Goal: Use online tool/utility: Use online tool/utility

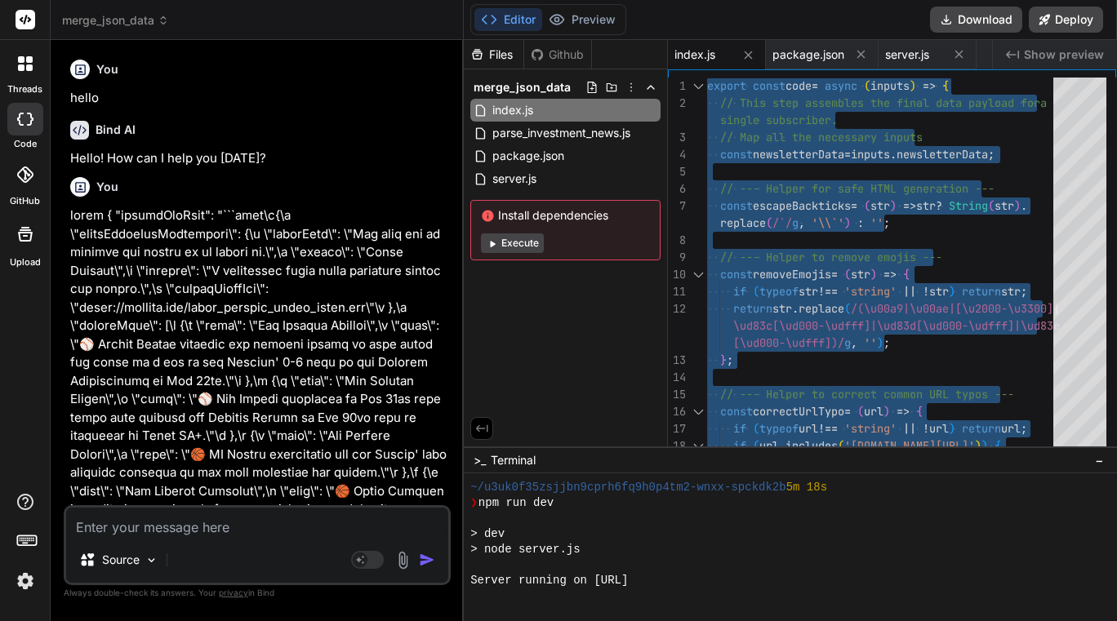
scroll to position [403, 0]
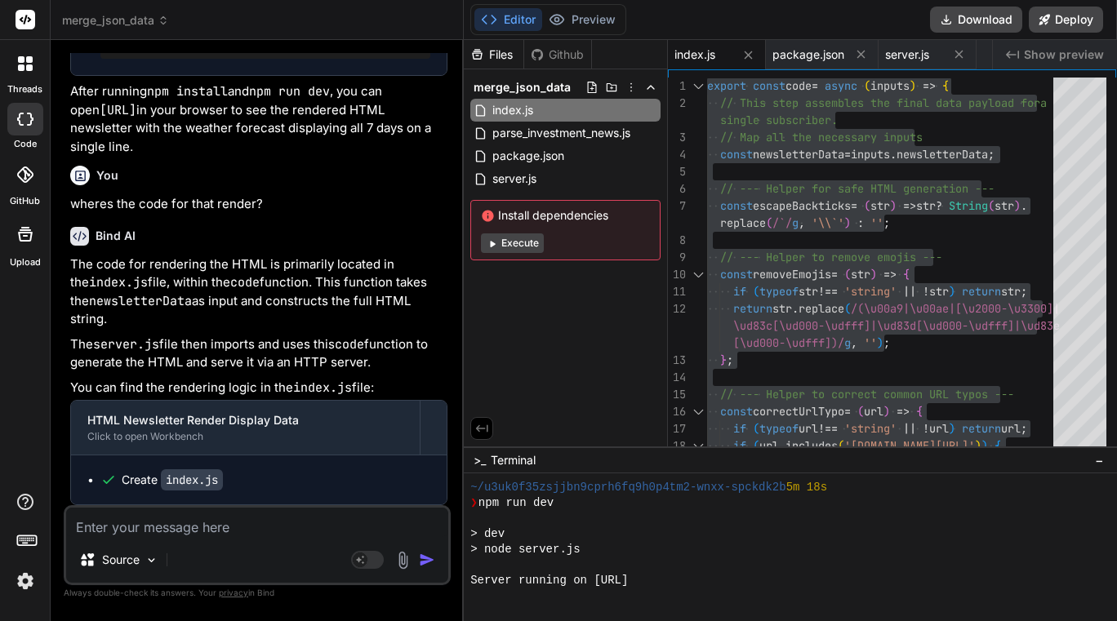
click at [172, 523] on textarea at bounding box center [257, 522] width 382 height 29
click at [189, 518] on textarea at bounding box center [257, 522] width 382 height 29
type textarea "p"
type textarea "x"
type textarea "pl"
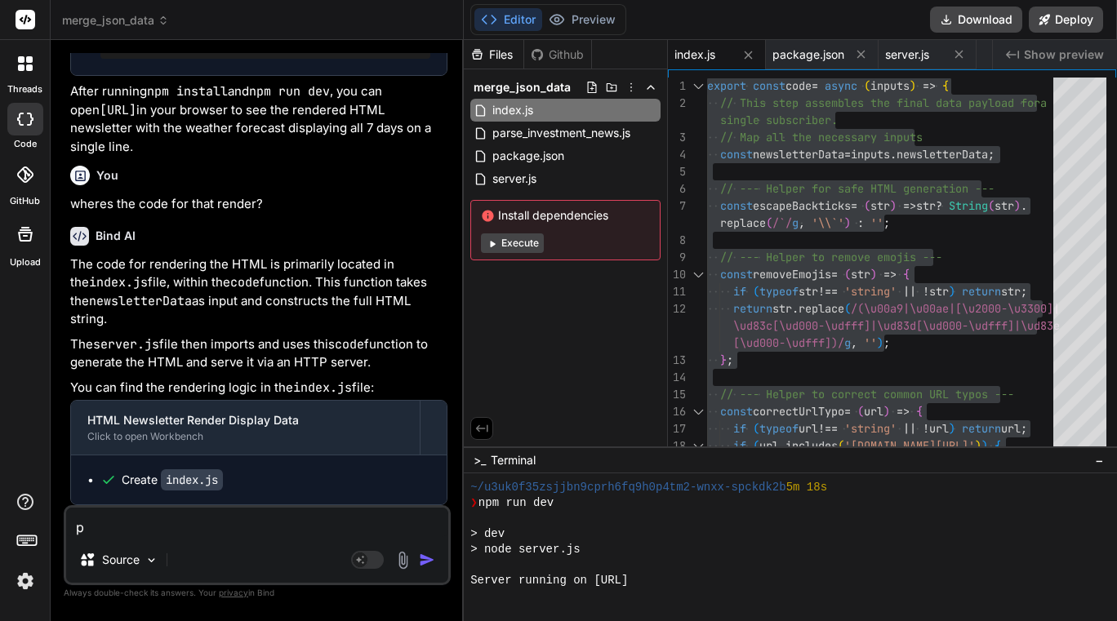
type textarea "x"
type textarea "ple"
type textarea "x"
type textarea "plea"
type textarea "x"
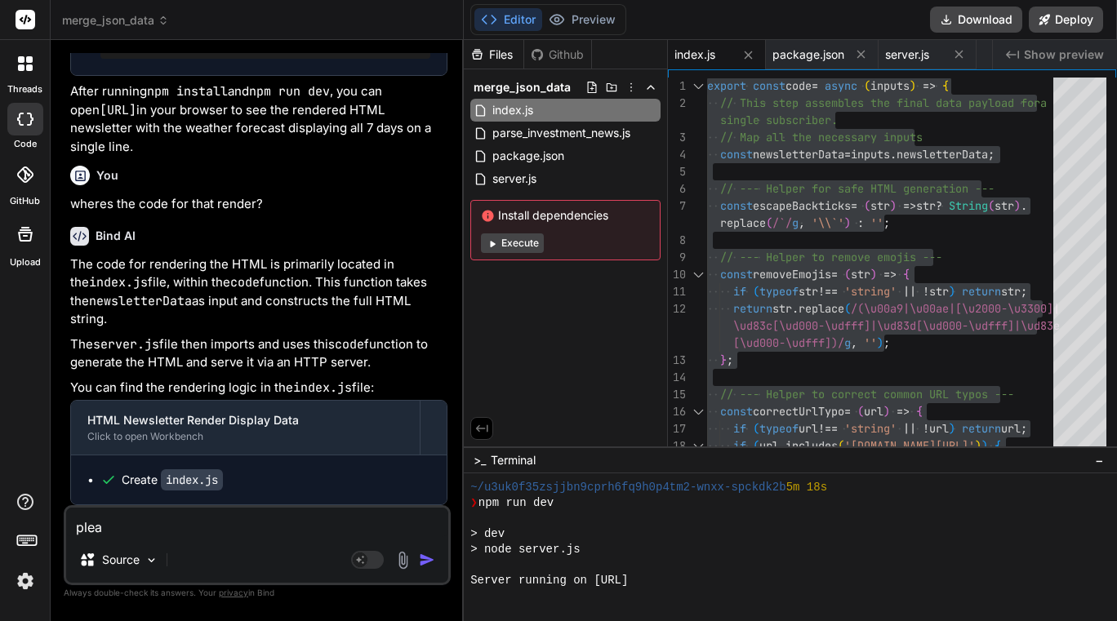
type textarea "pleas"
type textarea "x"
type textarea "please"
type textarea "x"
type textarea "please"
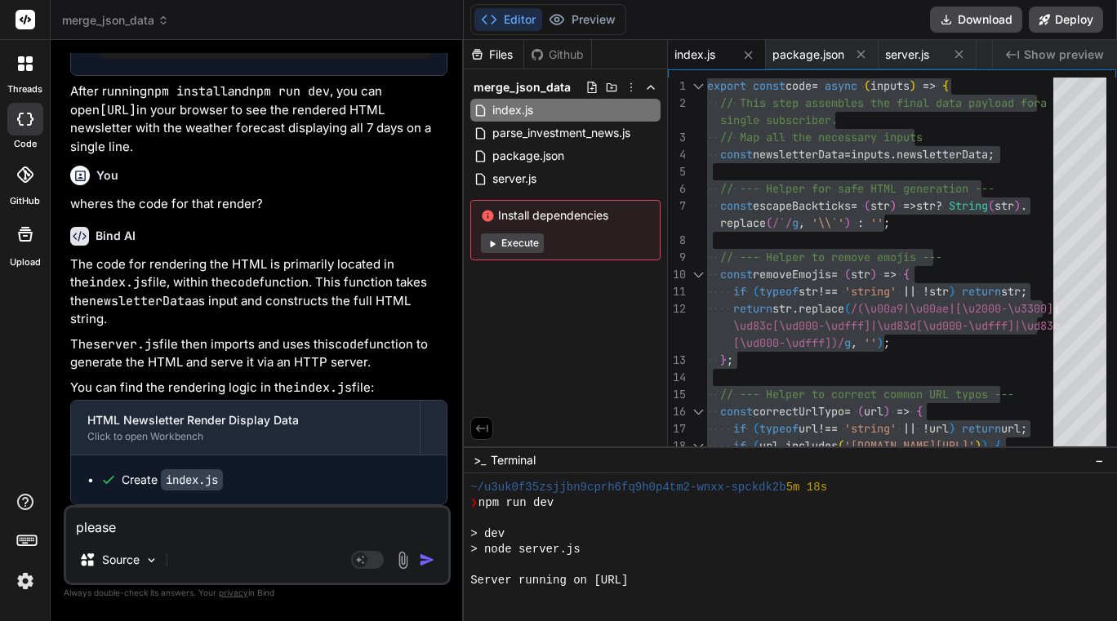
type textarea "x"
type textarea "please r"
type textarea "x"
type textarea "please re"
type textarea "x"
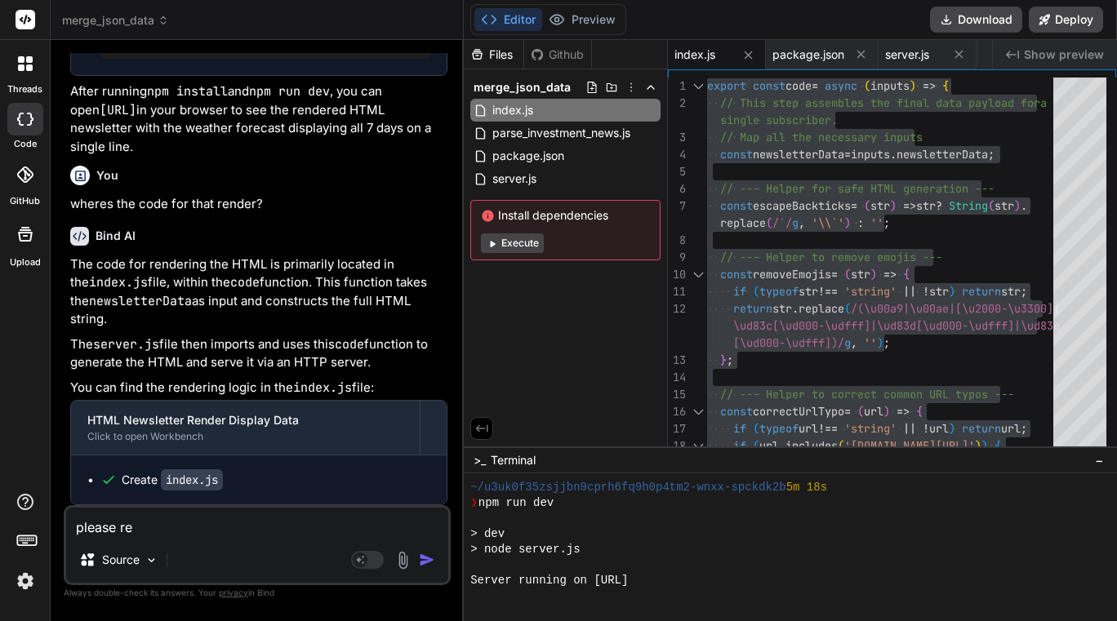
type textarea "please ren"
type textarea "x"
type textarea "please rend"
type textarea "x"
type textarea "please [PERSON_NAME]"
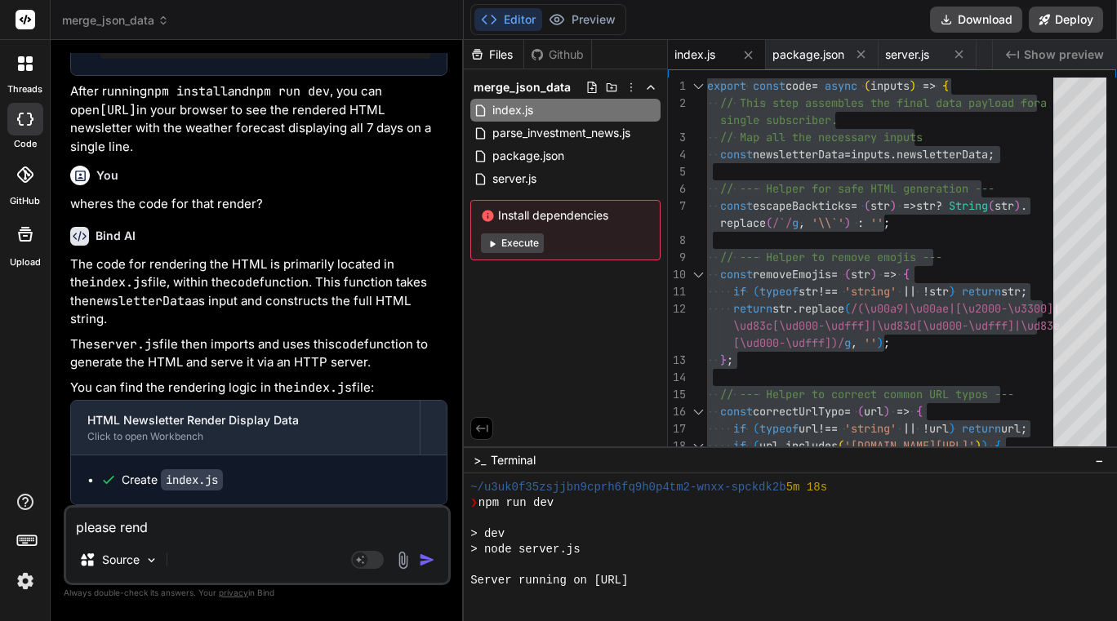
type textarea "x"
type textarea "please render"
type textarea "x"
type textarea "please render"
type textarea "x"
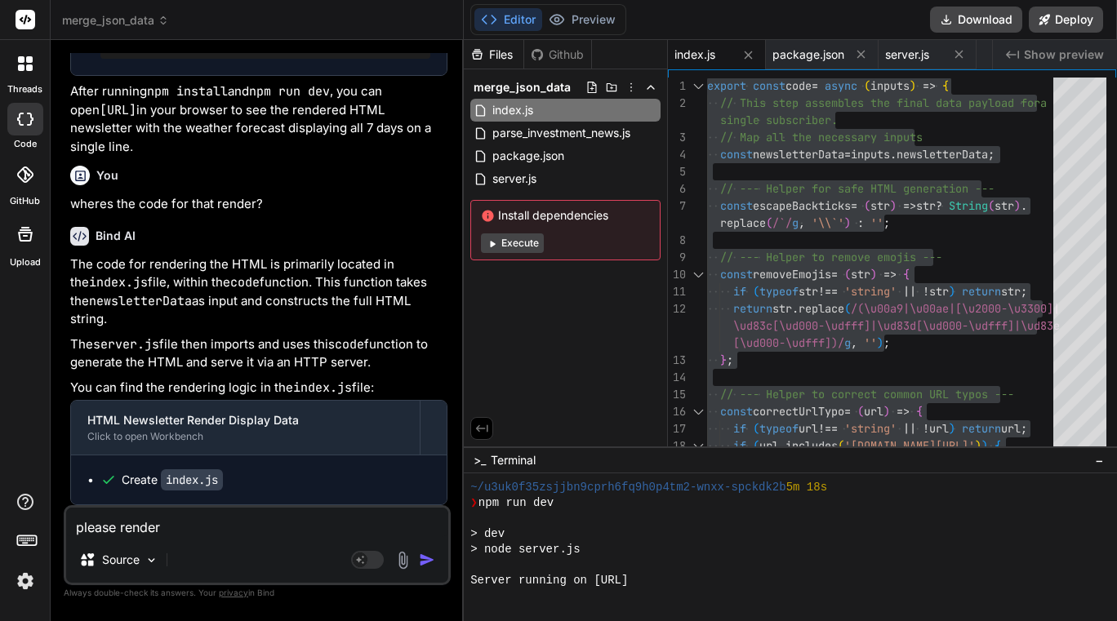
type textarea "please render t"
type textarea "x"
type textarea "please render th"
type textarea "x"
type textarea "please render thi"
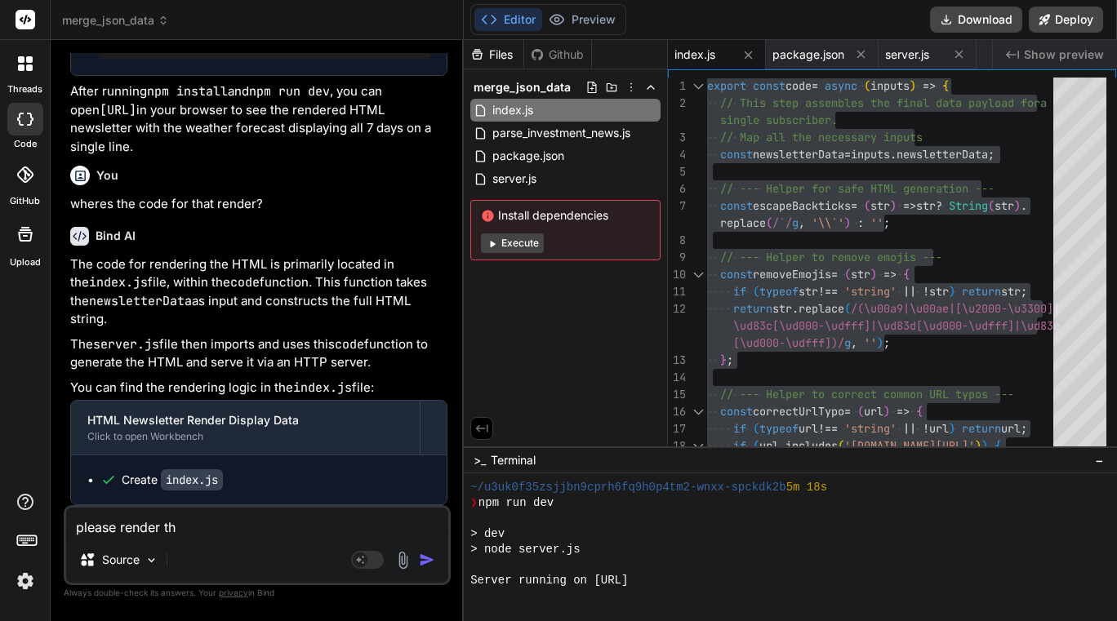
type textarea "x"
type textarea "please render this"
type textarea "x"
type textarea "please render this"
type textarea "x"
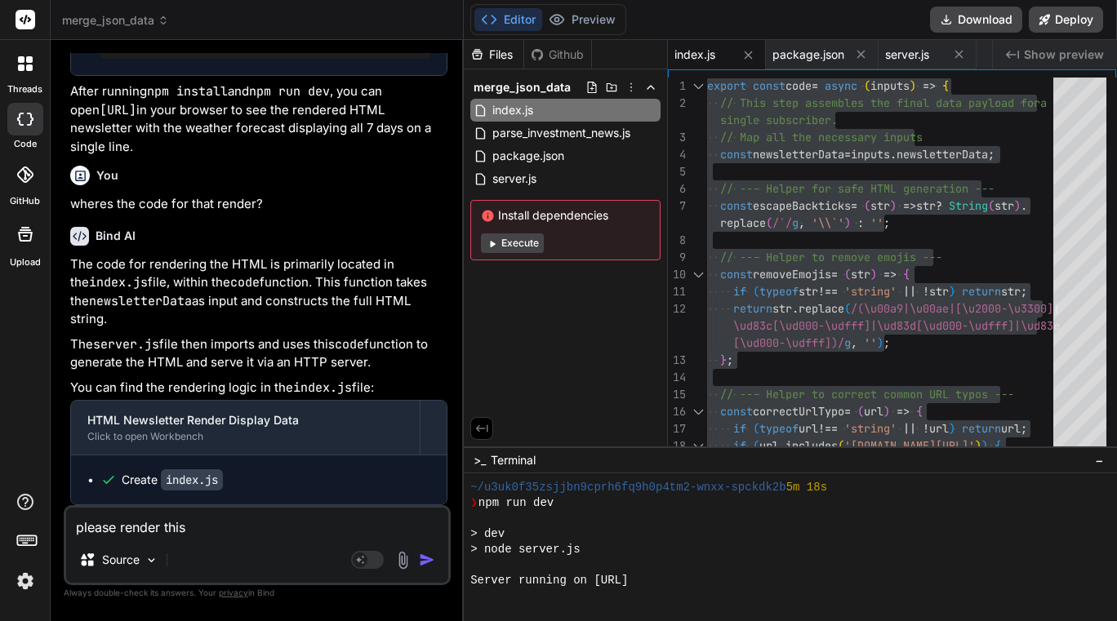
type textarea "please render this c"
type textarea "x"
type textarea "please render this co"
type textarea "x"
type textarea "please render this cod"
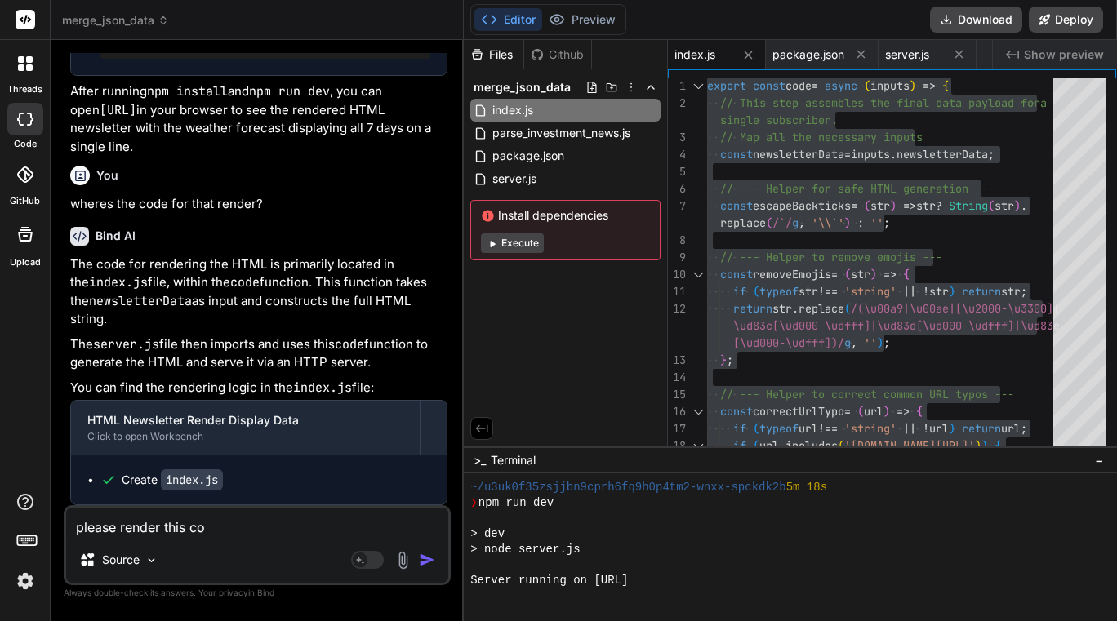
type textarea "x"
type textarea "please render this code"
type textarea "x"
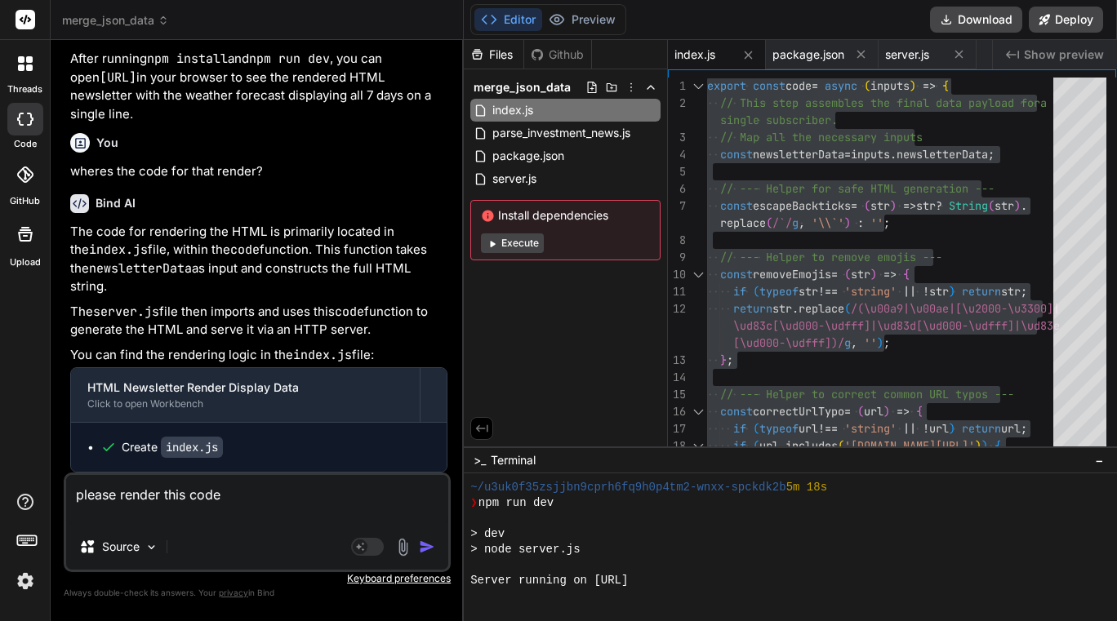
type textarea "please render this code"
type textarea "x"
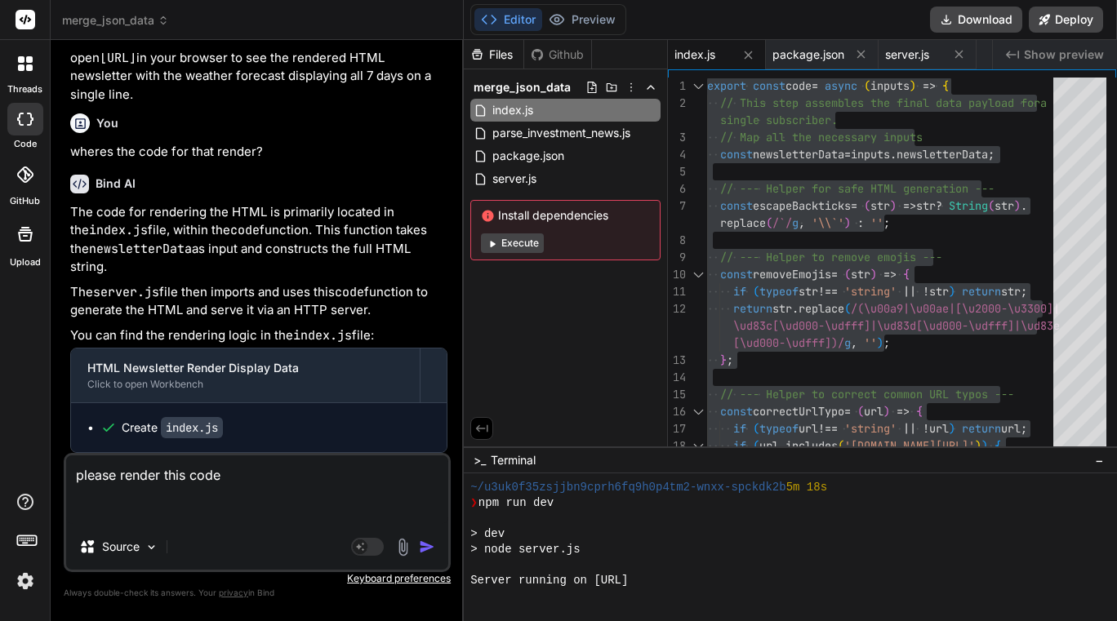
scroll to position [166301, 0]
paste textarea "{ "htmlSnippet": "<!DOCTYPE html><html lang=\"en\"><head><meta charset=\"UTF-8\…"
type textarea "please render this code { "htmlSnippet": "<!DOCTYPE html><html lang=\"en\"><hea…"
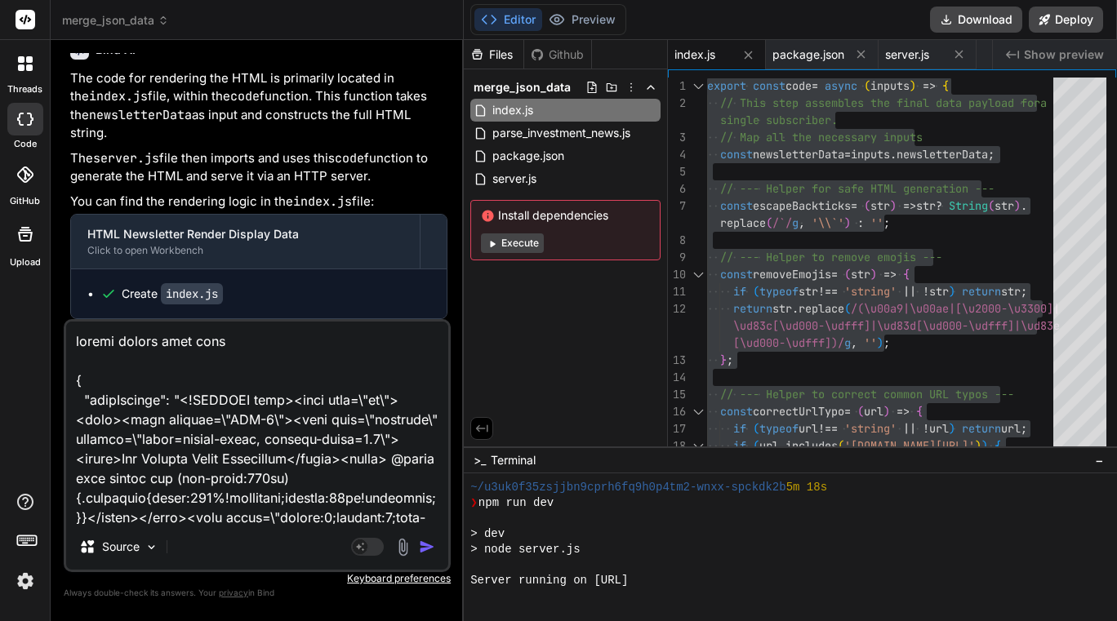
scroll to position [12738, 0]
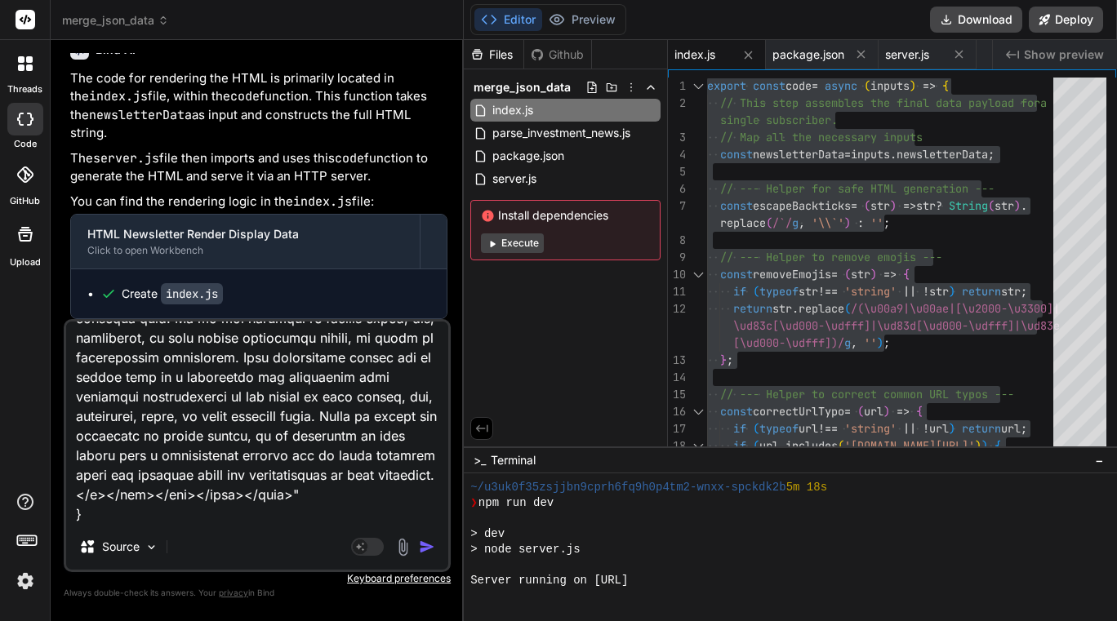
type textarea "x"
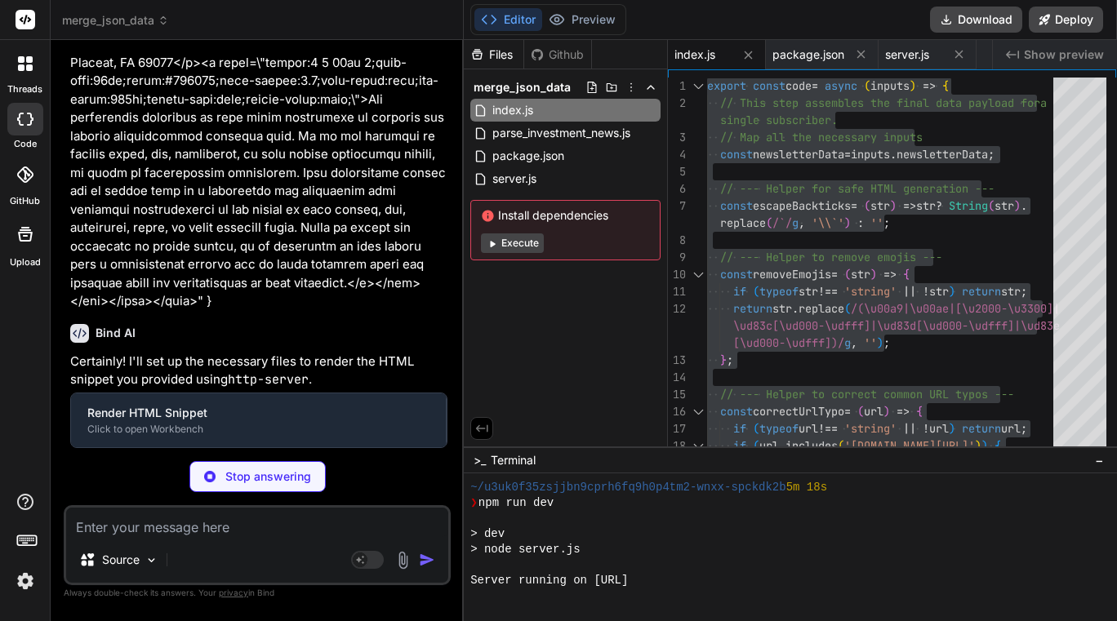
scroll to position [176663, 0]
type textarea "x"
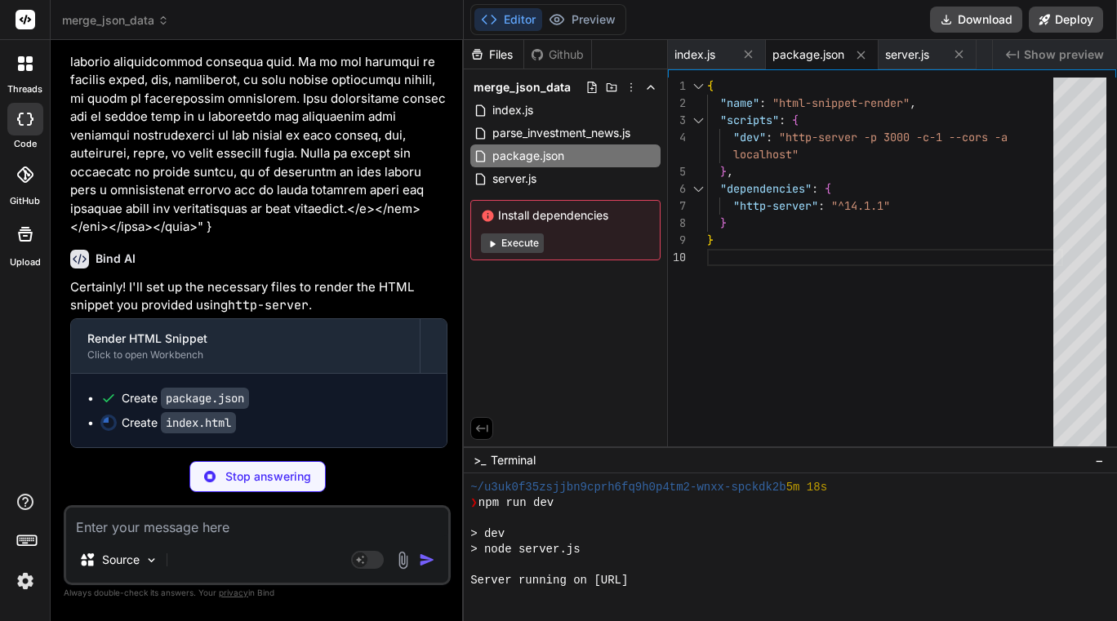
type textarea "x"
type textarea "making any decisions or taking action, it is important to seek advice from a pr…"
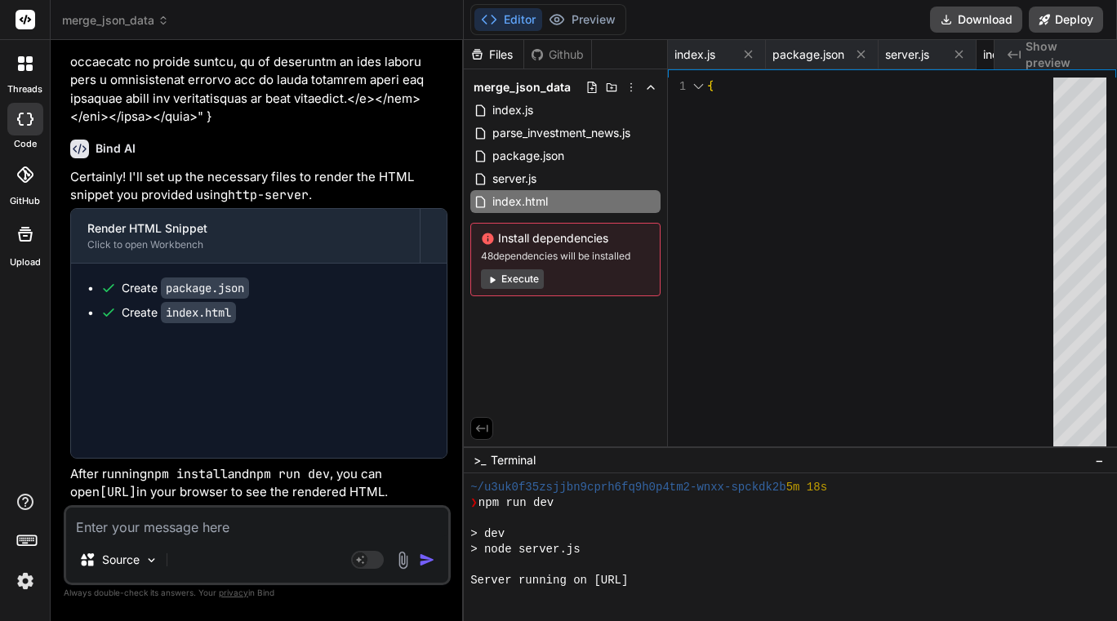
type textarea "x"
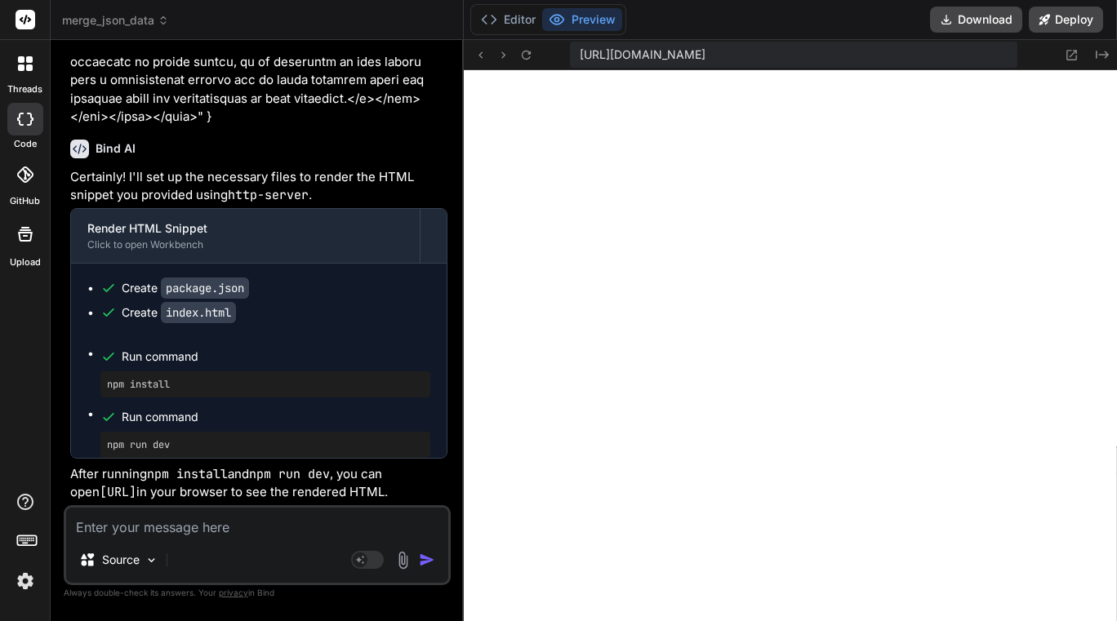
scroll to position [1163, 0]
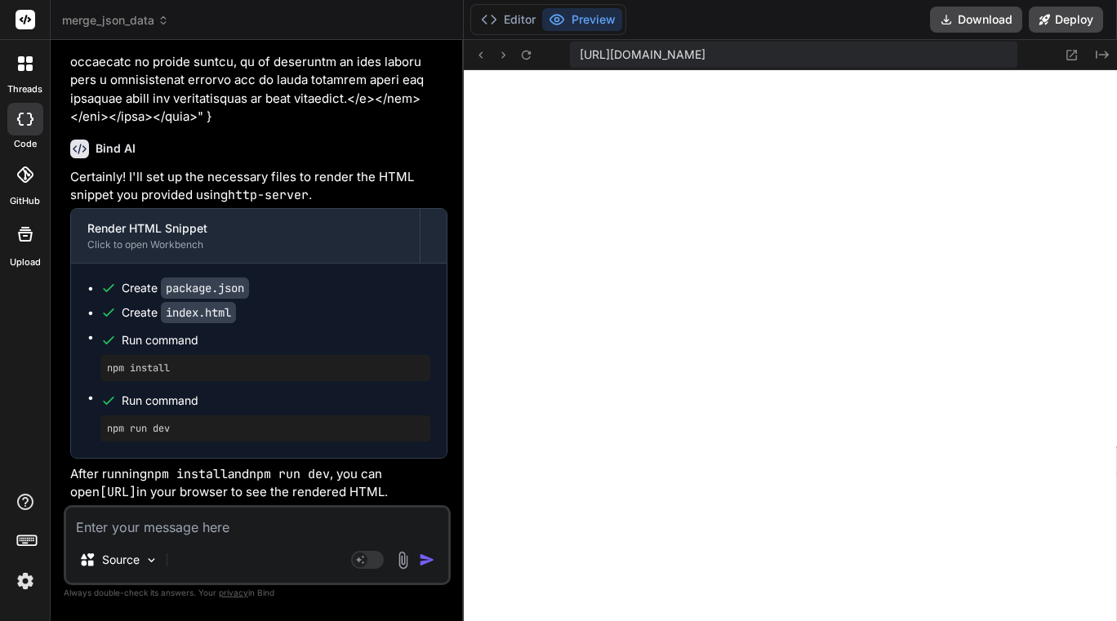
click at [193, 538] on div "Source Agent Mode. When this toggle is activated, AI automatically makes decisi…" at bounding box center [257, 545] width 387 height 80
click at [187, 530] on textarea at bounding box center [257, 522] width 382 height 29
type textarea "p"
type textarea "x"
type textarea "pl"
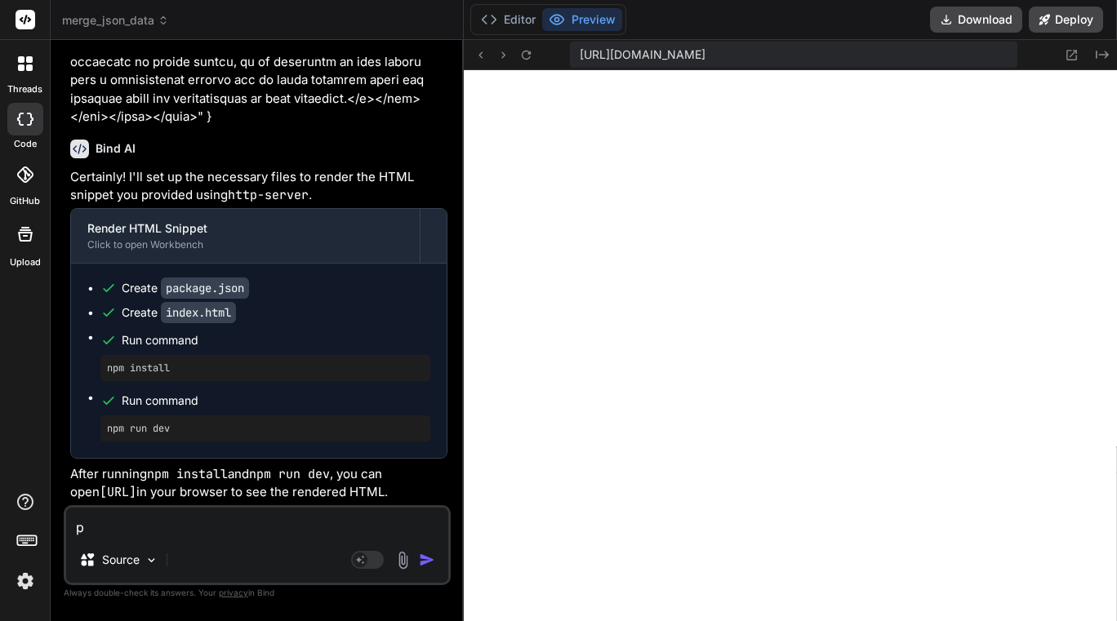
type textarea "x"
type textarea "ple"
type textarea "x"
type textarea "plea"
type textarea "x"
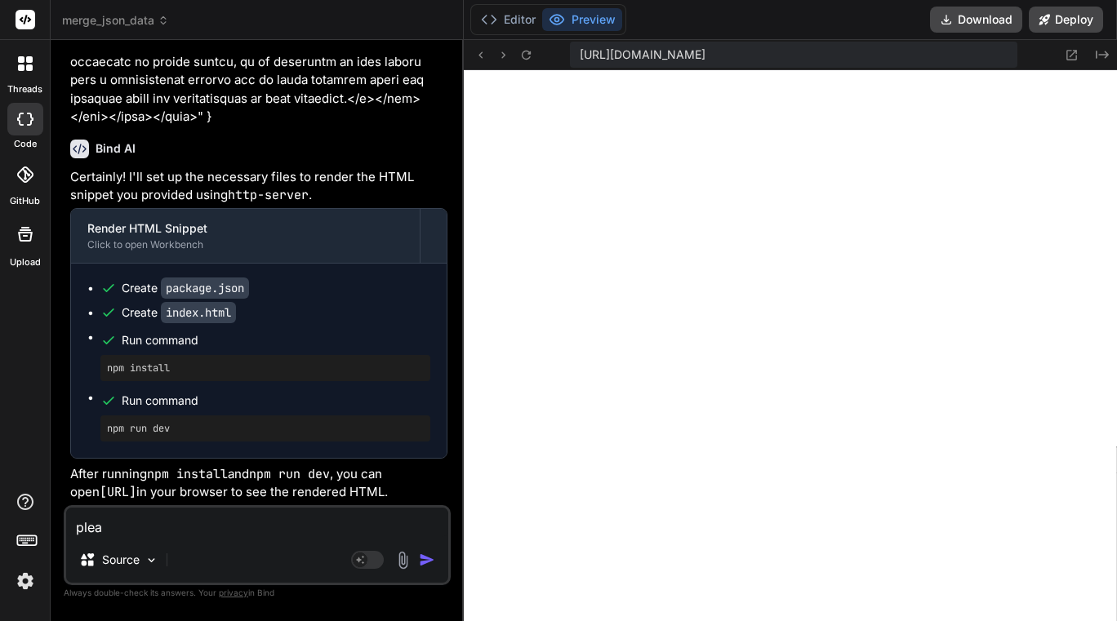
type textarea "pleas"
type textarea "x"
type textarea "please"
type textarea "x"
type textarea "please"
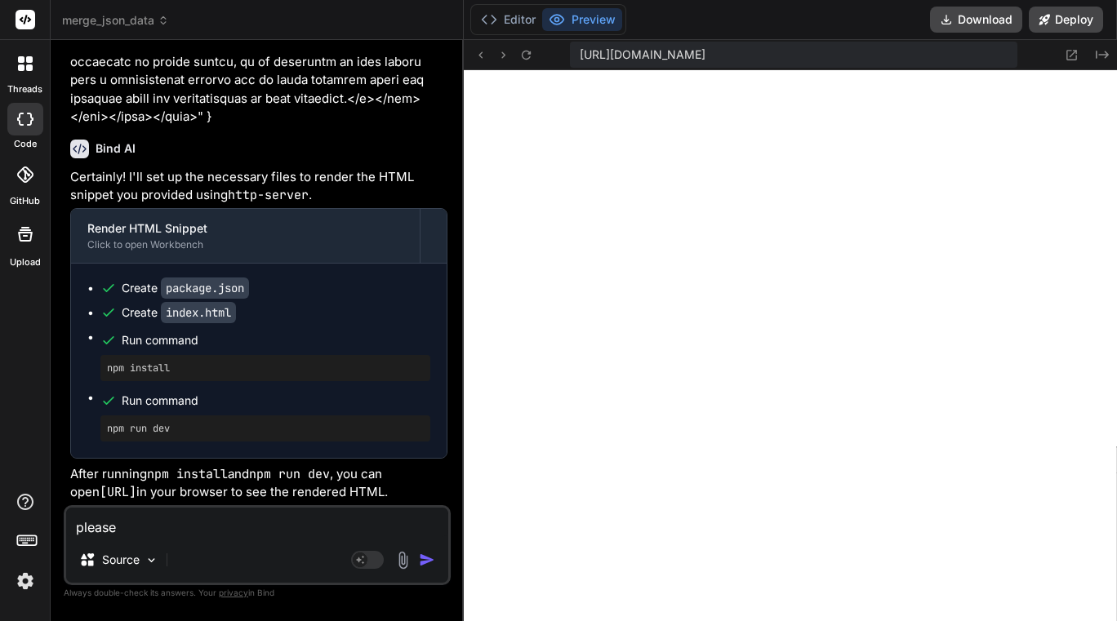
type textarea "x"
type textarea "please o"
type textarea "x"
type textarea "please on"
type textarea "x"
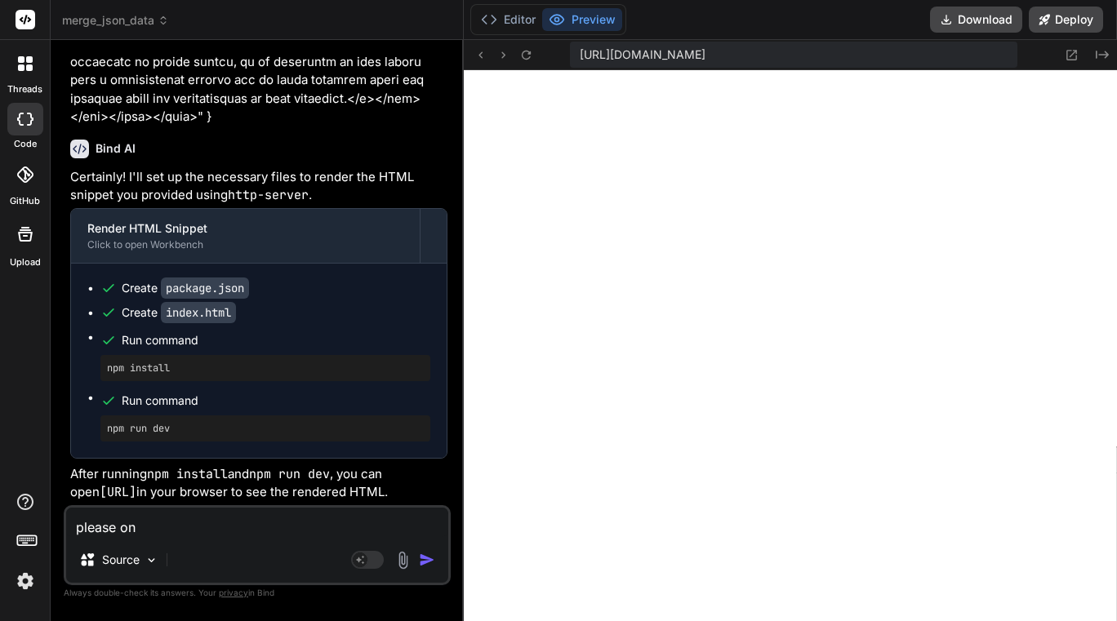
type textarea "please onl"
type textarea "x"
type textarea "please only"
type textarea "x"
type textarea "please only"
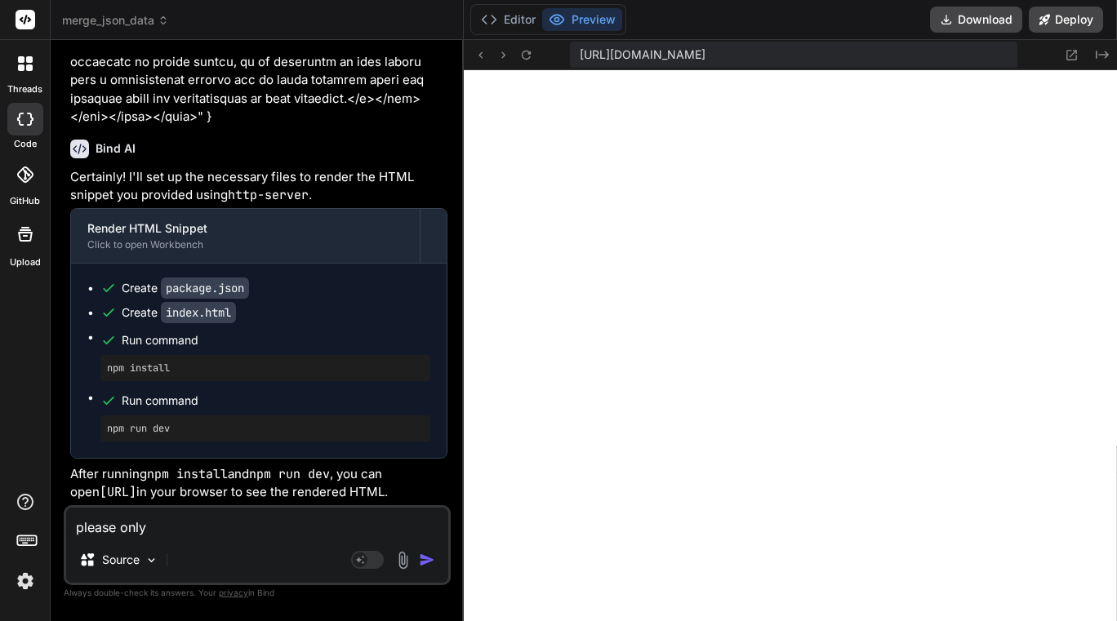
type textarea "x"
type textarea "please only r"
type textarea "x"
type textarea "please only re"
type textarea "x"
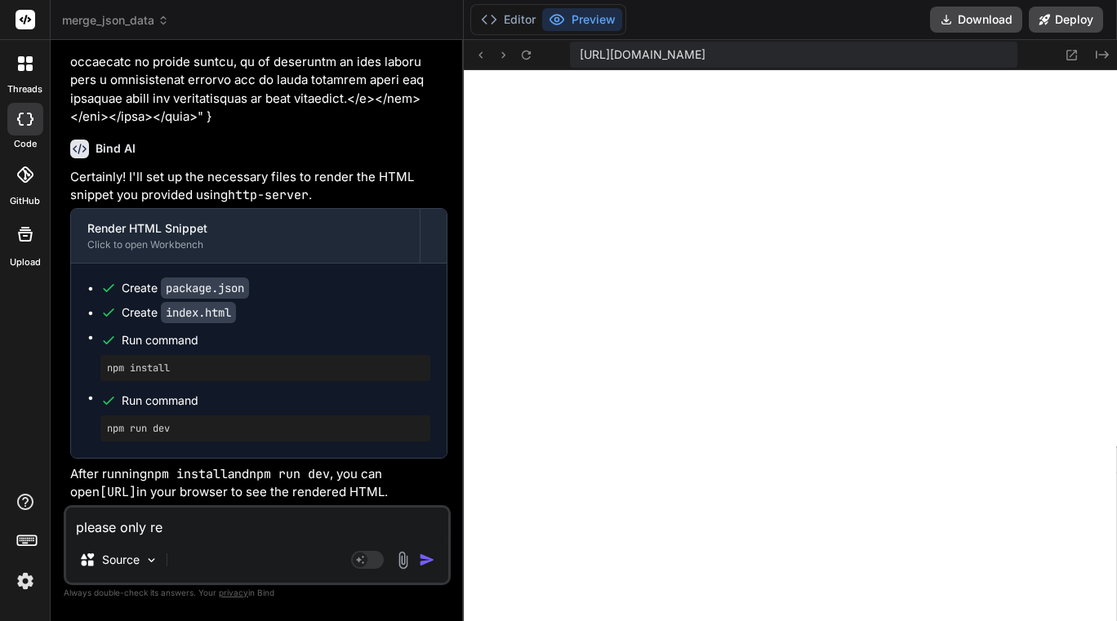
type textarea "please only [PERSON_NAME]"
type textarea "x"
type textarea "please only rend"
type textarea "x"
type textarea "please only [PERSON_NAME]"
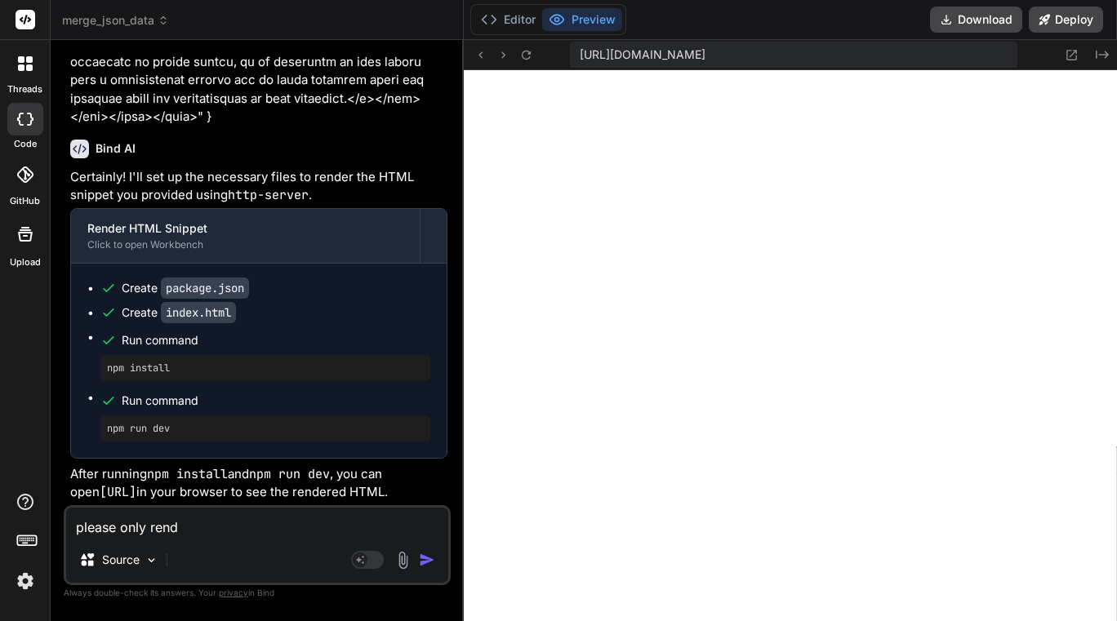
type textarea "x"
type textarea "please only render"
type textarea "x"
type textarea "please only render"
type textarea "x"
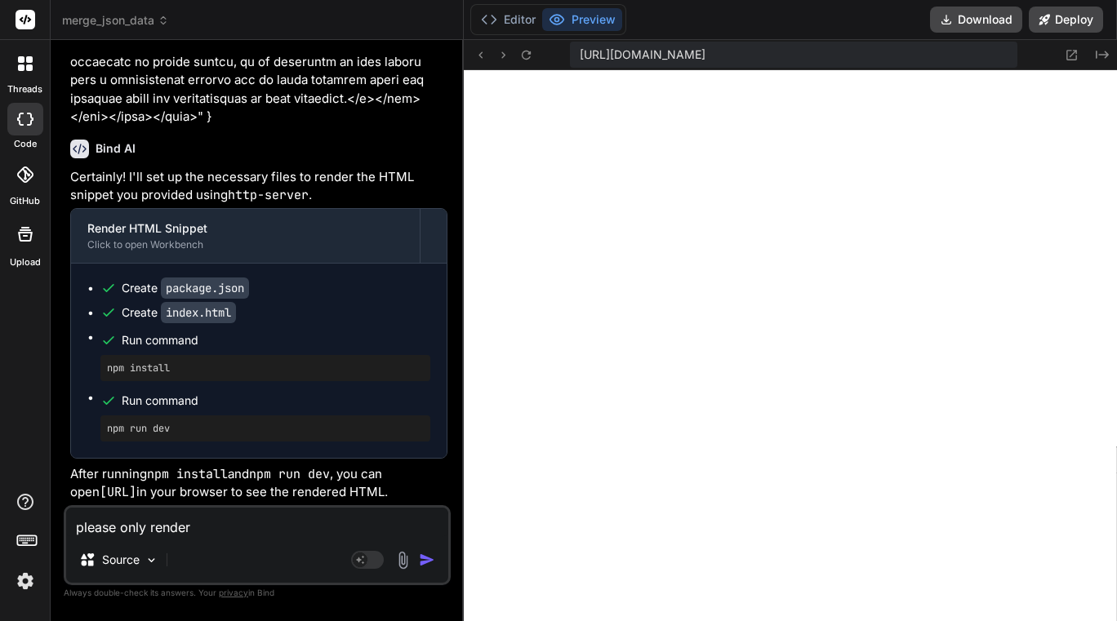
type textarea "please only render t"
type textarea "x"
type textarea "please only render th"
type textarea "x"
type textarea "please only render thi"
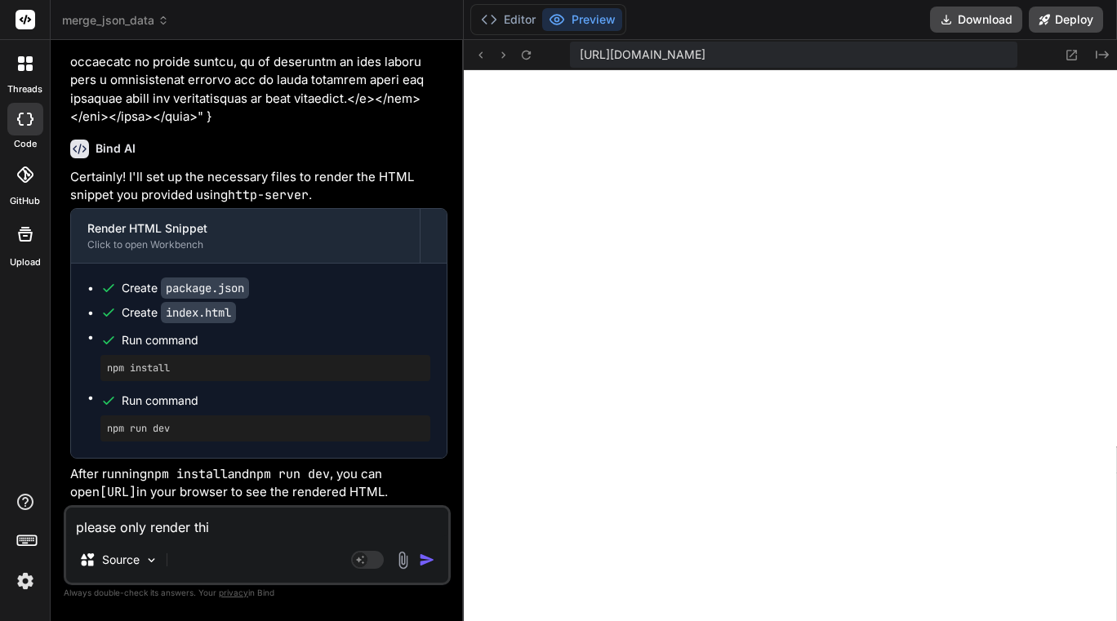
type textarea "x"
type textarea "please only render this"
type textarea "x"
type textarea "please only render this"
type textarea "x"
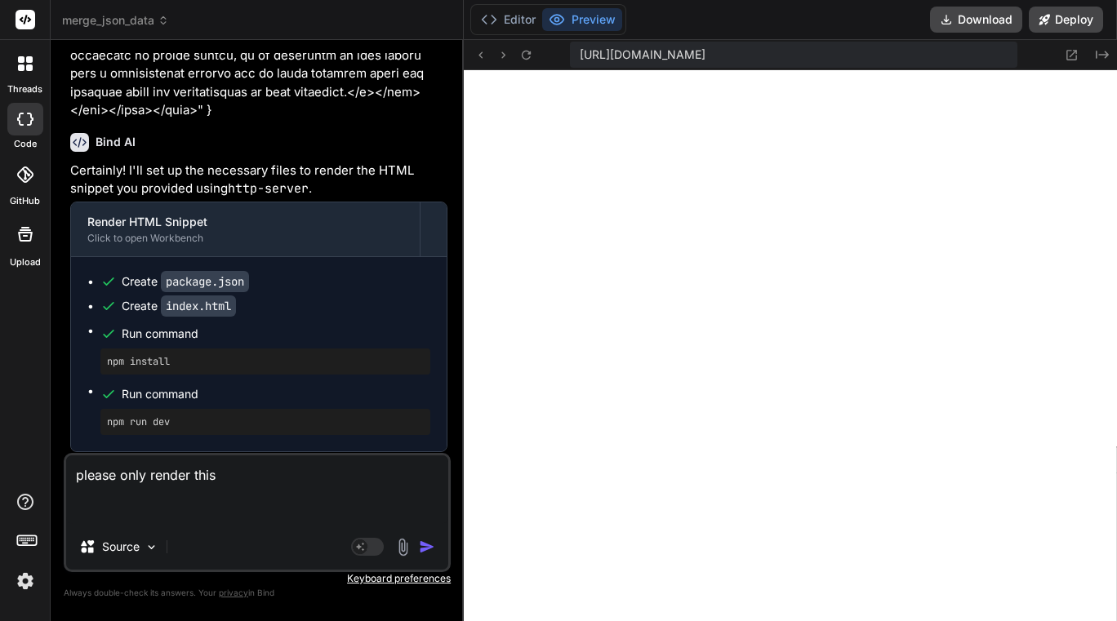
paste textarea "export const code = async (inputs) => { // This step assembles the final data p…"
type textarea "please only render this export const code = async (inputs) => { // This step as…"
type textarea "x"
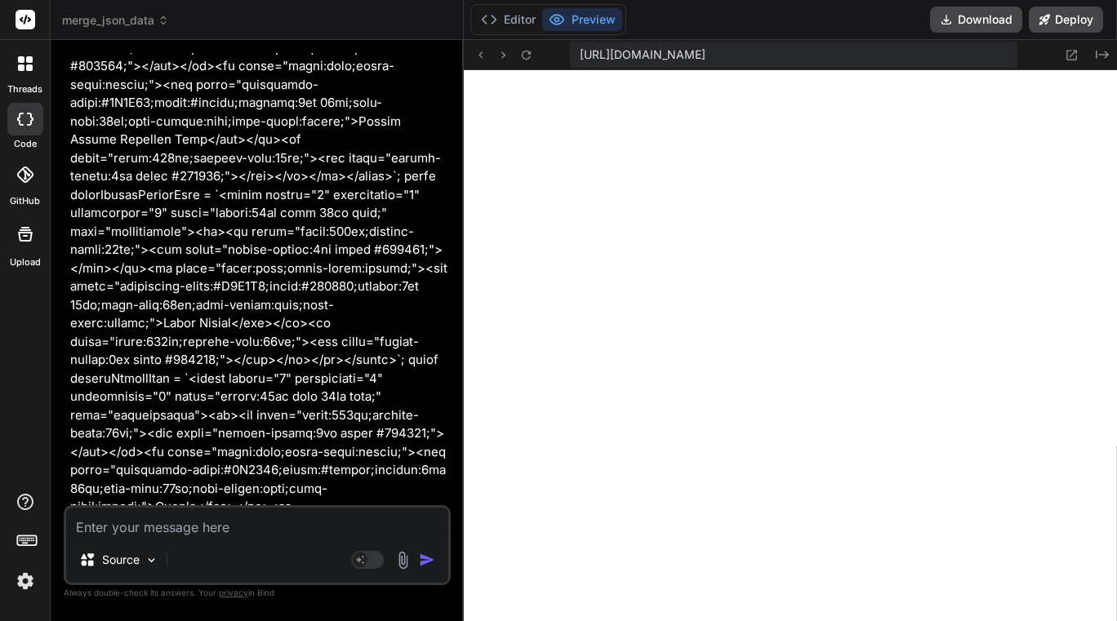
scroll to position [183489, 0]
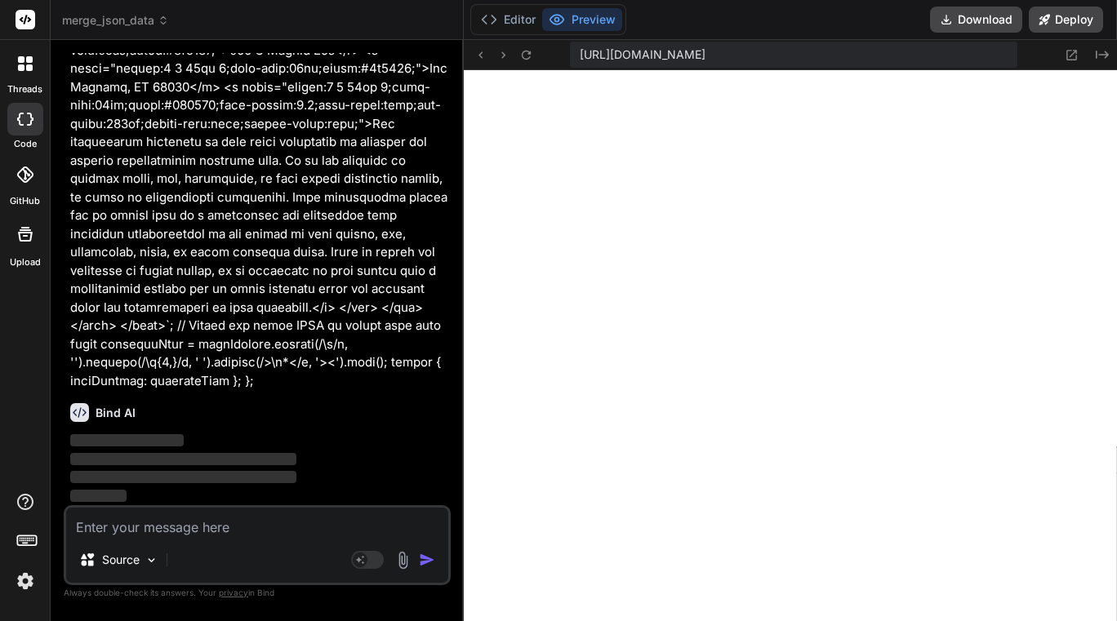
type textarea "x"
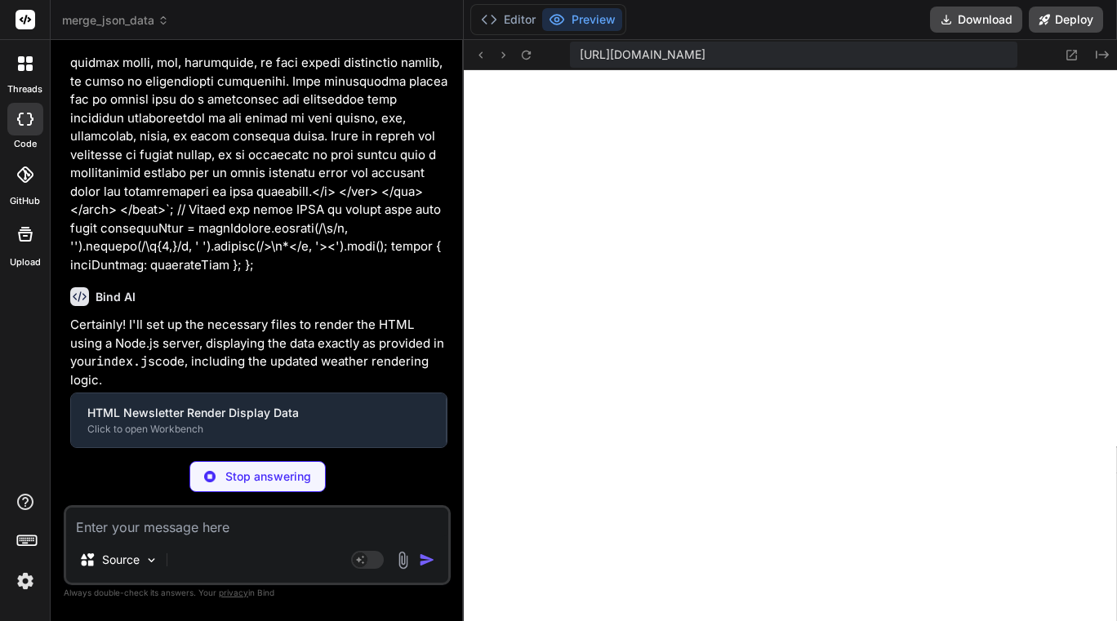
type textarea "{ "name": "html-newsletter-render", "type": "module", "scripts": { "dev": "node…"
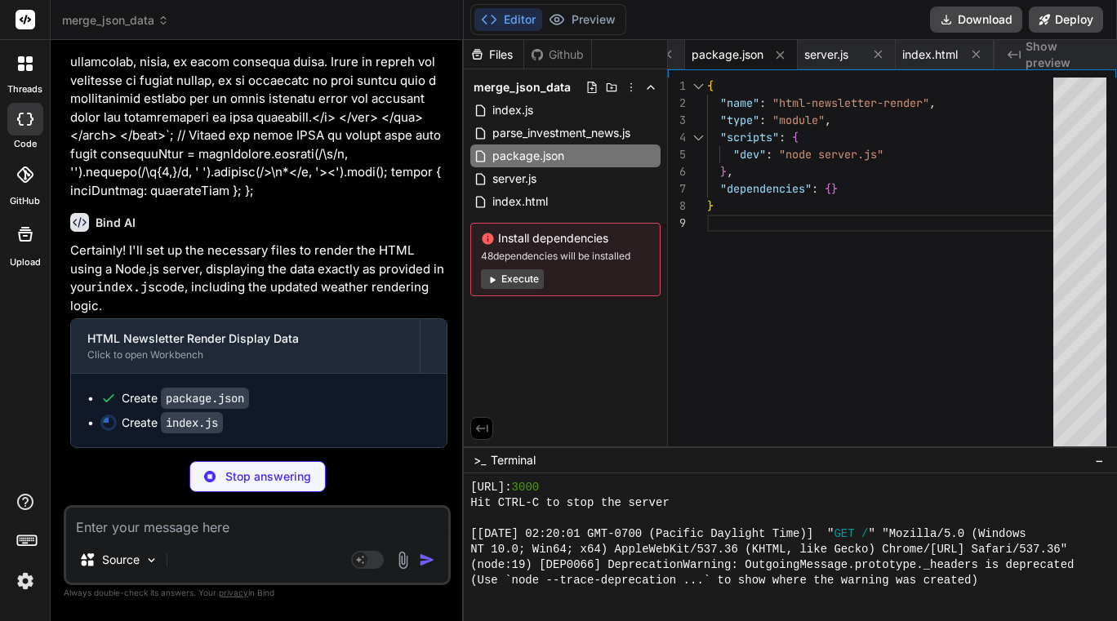
scroll to position [183661, 0]
type textarea "x"
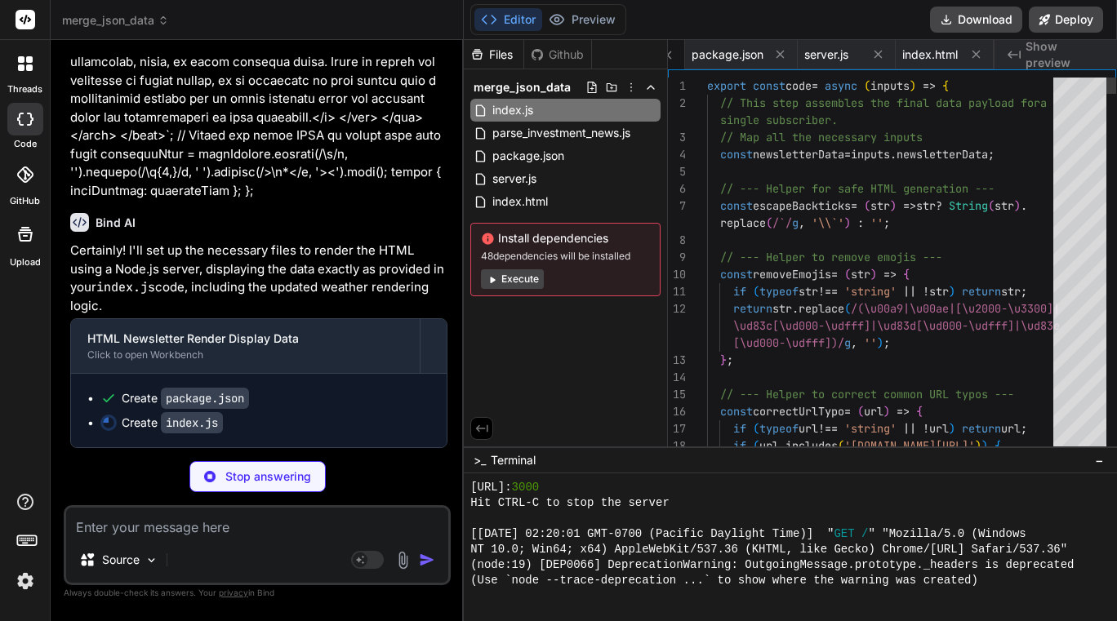
scroll to position [0, 0]
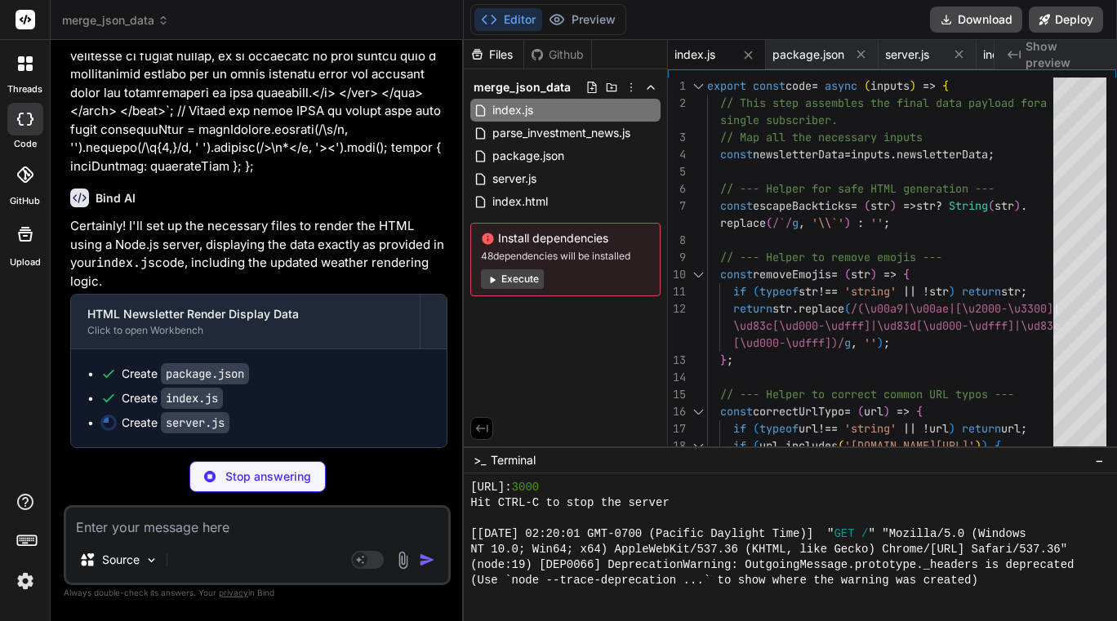
type textarea "x"
type textarea "{PORT}`); });"
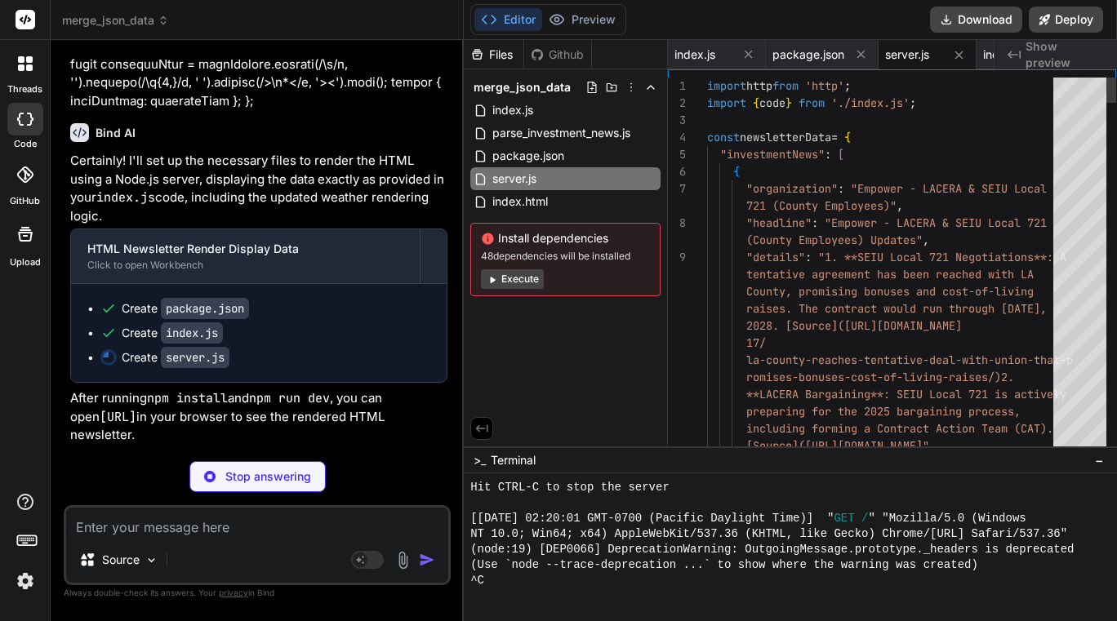
type textarea "x"
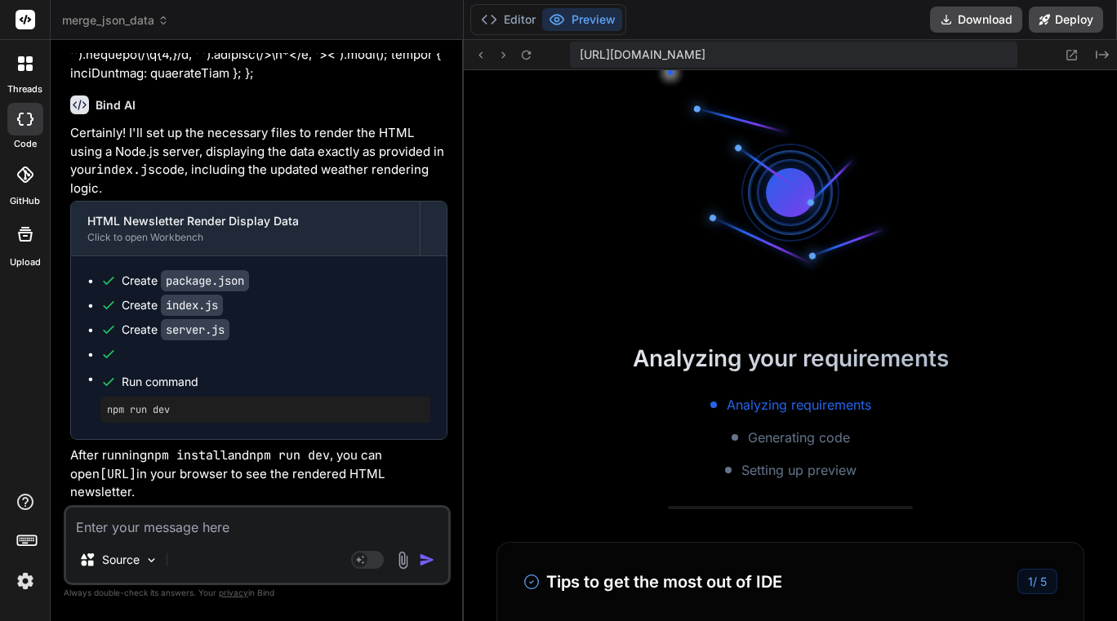
scroll to position [1334, 0]
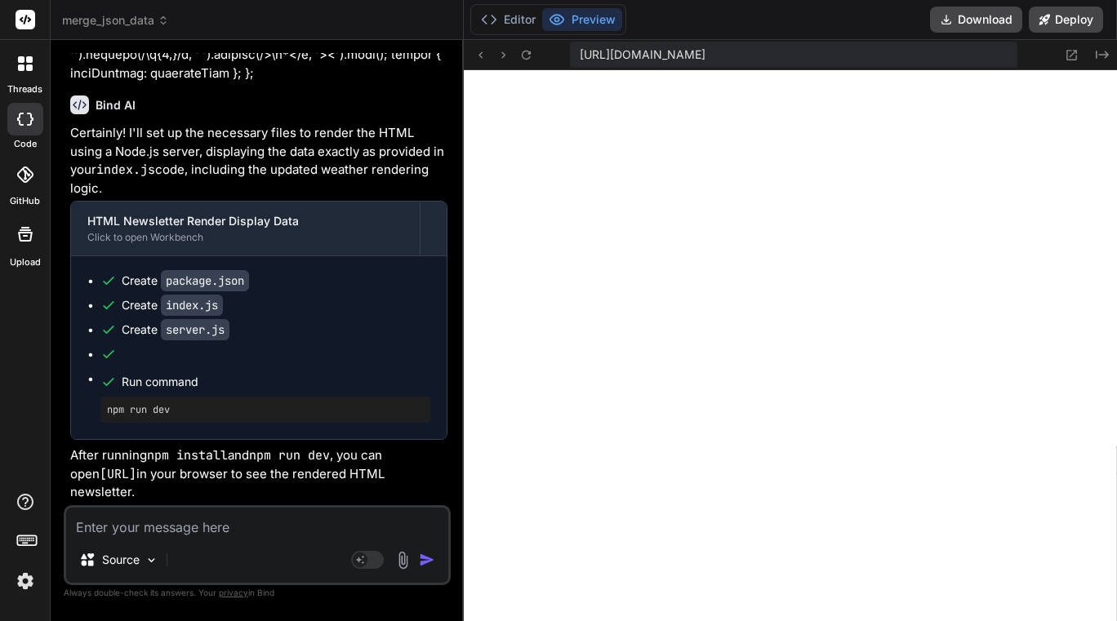
click at [202, 523] on textarea at bounding box center [257, 522] width 382 height 29
type textarea "p"
type textarea "x"
type textarea "pl"
type textarea "x"
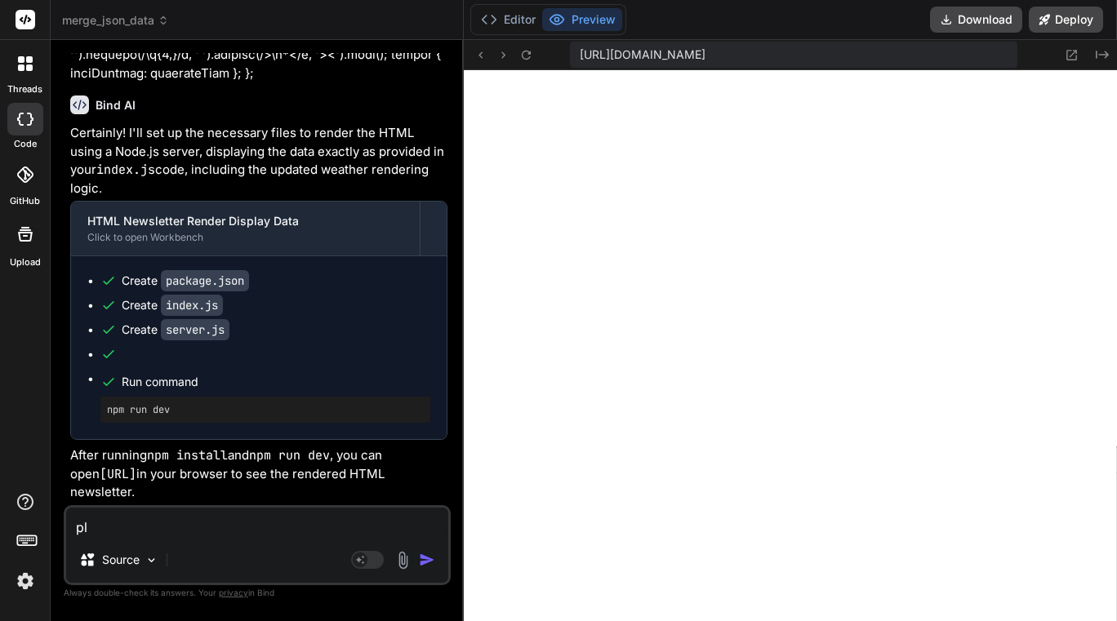
type textarea "ple"
type textarea "x"
type textarea "plea"
type textarea "x"
type textarea "pleas"
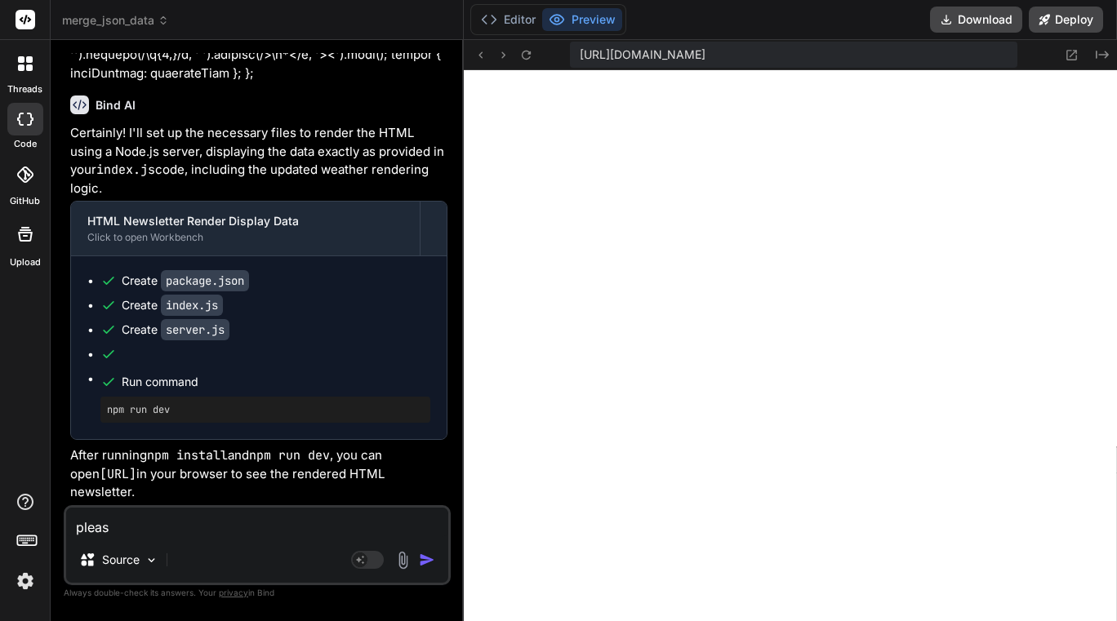
type textarea "x"
type textarea "please"
type textarea "x"
type textarea "please"
type textarea "x"
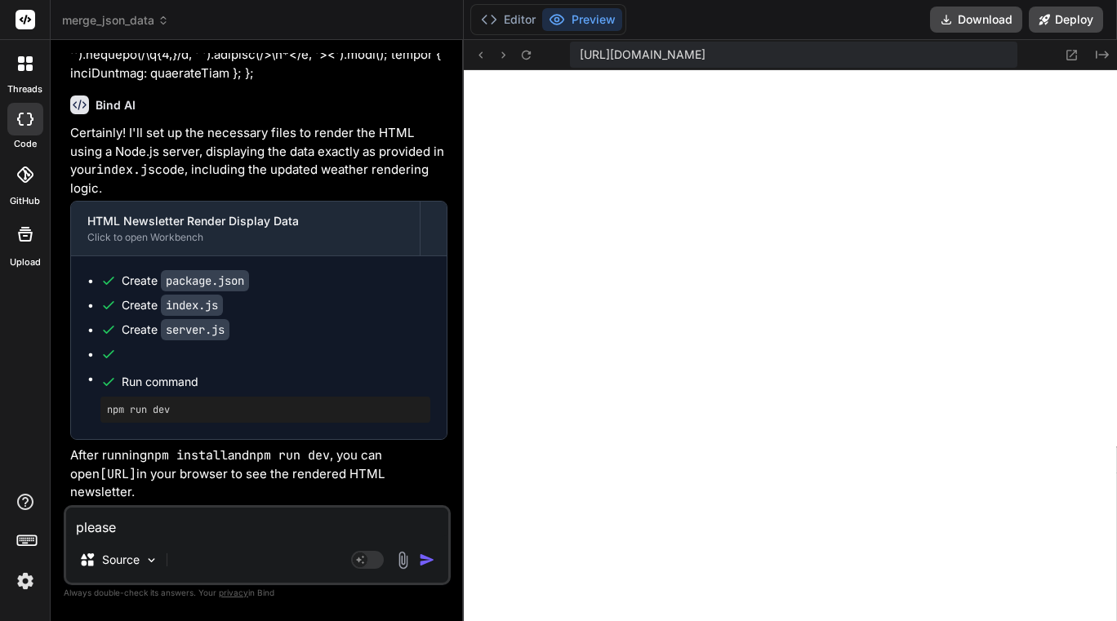
type textarea "please r"
type textarea "x"
type textarea "please re"
type textarea "x"
type textarea "please ren"
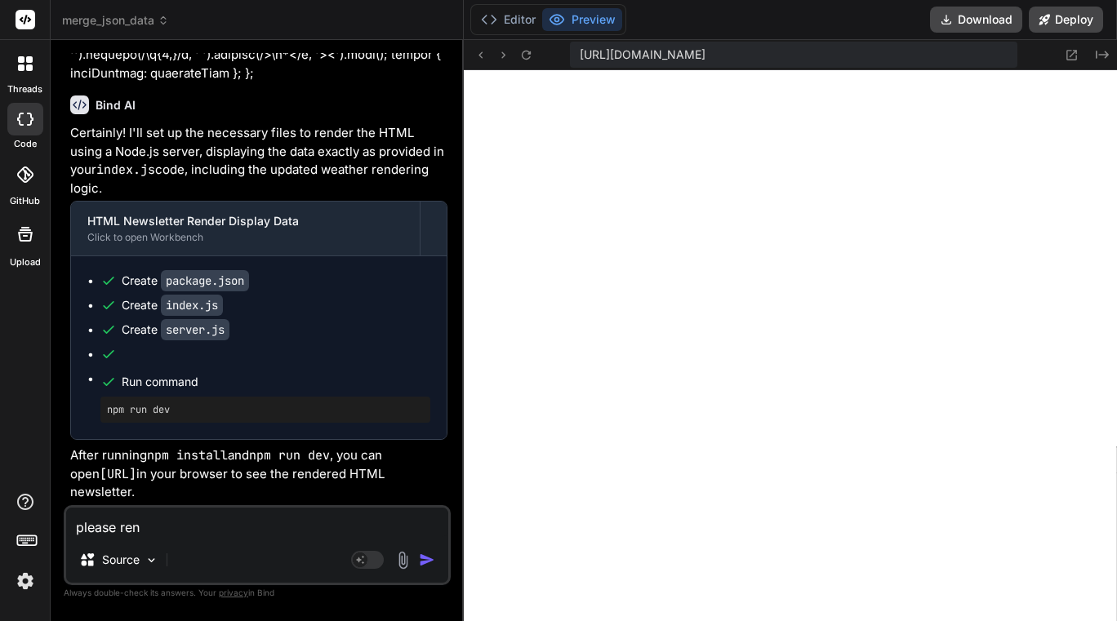
type textarea "x"
type textarea "please rend"
type textarea "x"
type textarea "please [PERSON_NAME]"
type textarea "x"
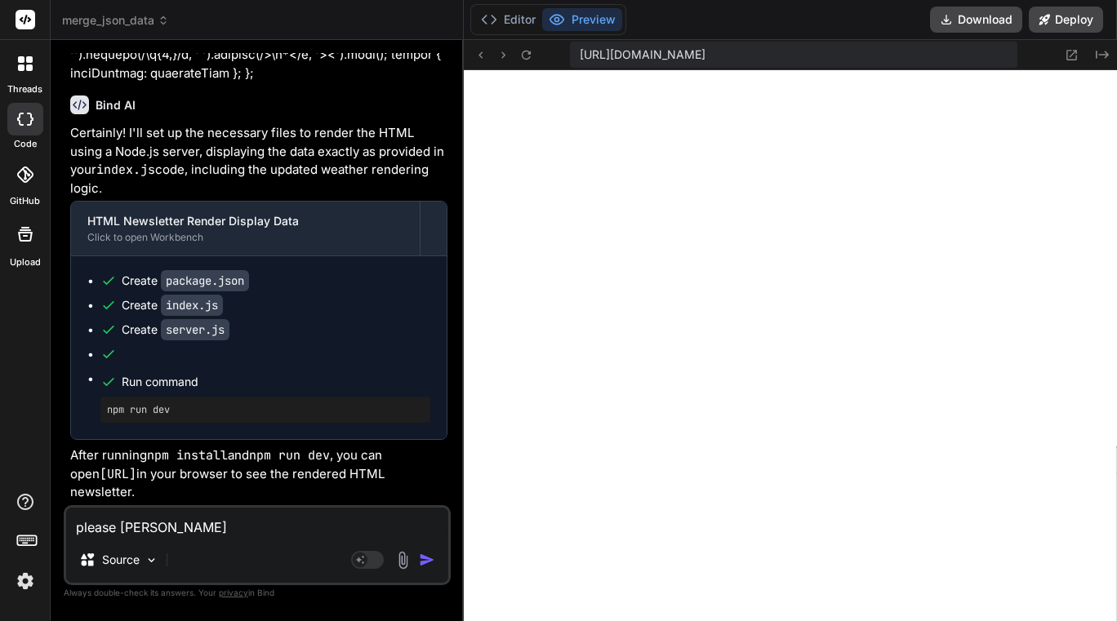
type textarea "please render"
type textarea "x"
type textarea "please render"
type textarea "x"
type textarea "please render t"
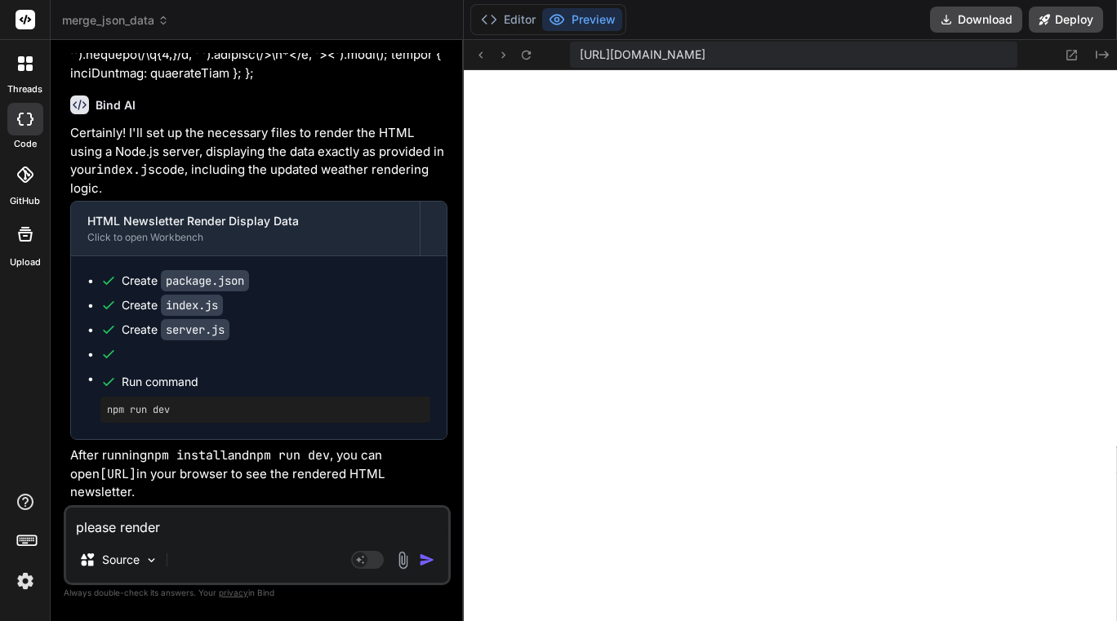
type textarea "x"
type textarea "please render th"
type textarea "x"
type textarea "please render thi"
type textarea "x"
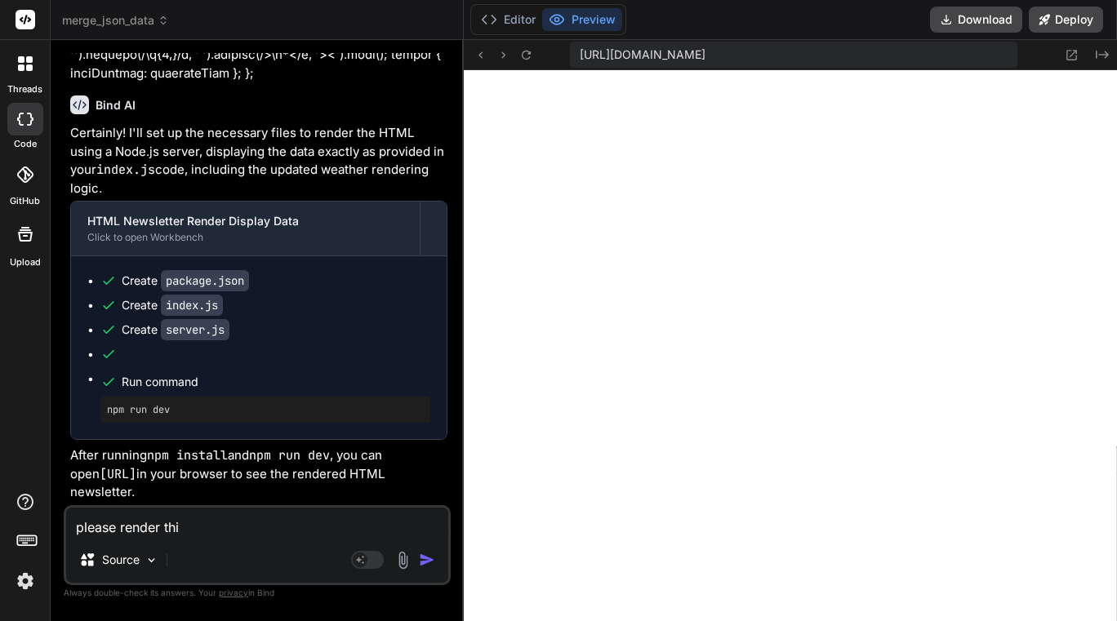
type textarea "please render this"
type textarea "x"
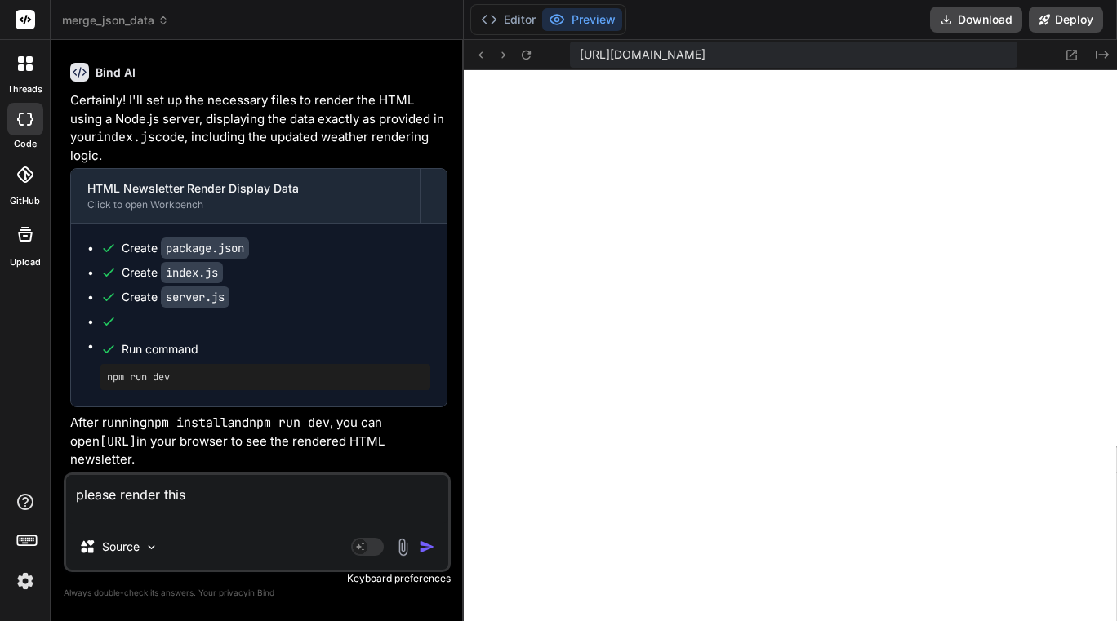
type textarea "please render this"
type textarea "x"
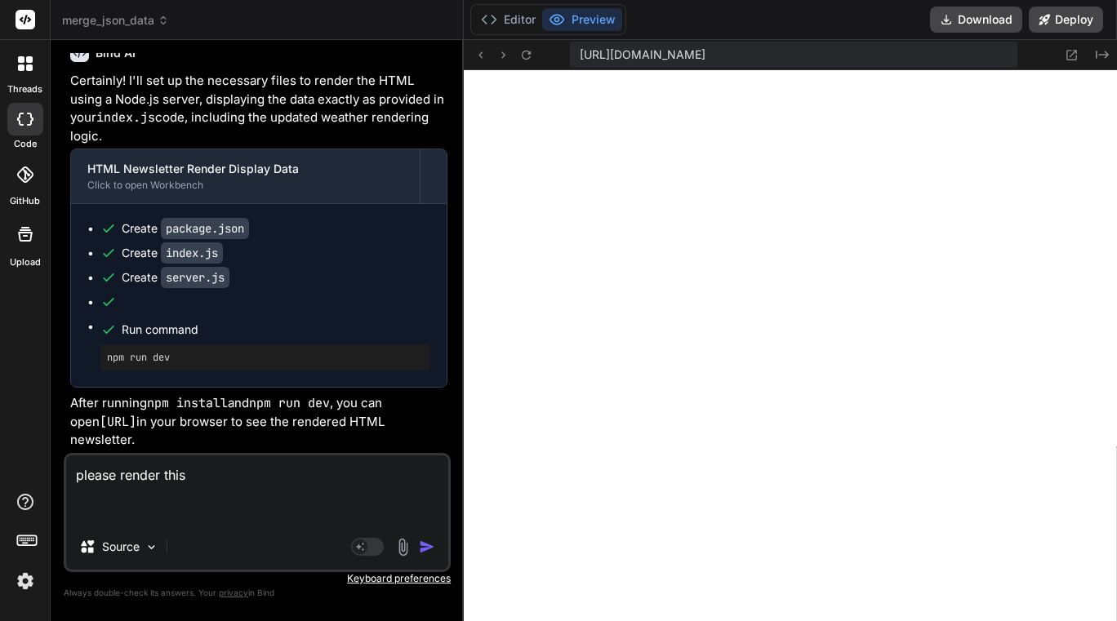
paste textarea "loremi dolor sita = conse (adipis) => { // Elit sedd eiusmodte inc utlab etdo m…"
type textarea "loremi dolors amet consec adipi elit = seddo (eiusmo) => { // Temp inci utlabor…"
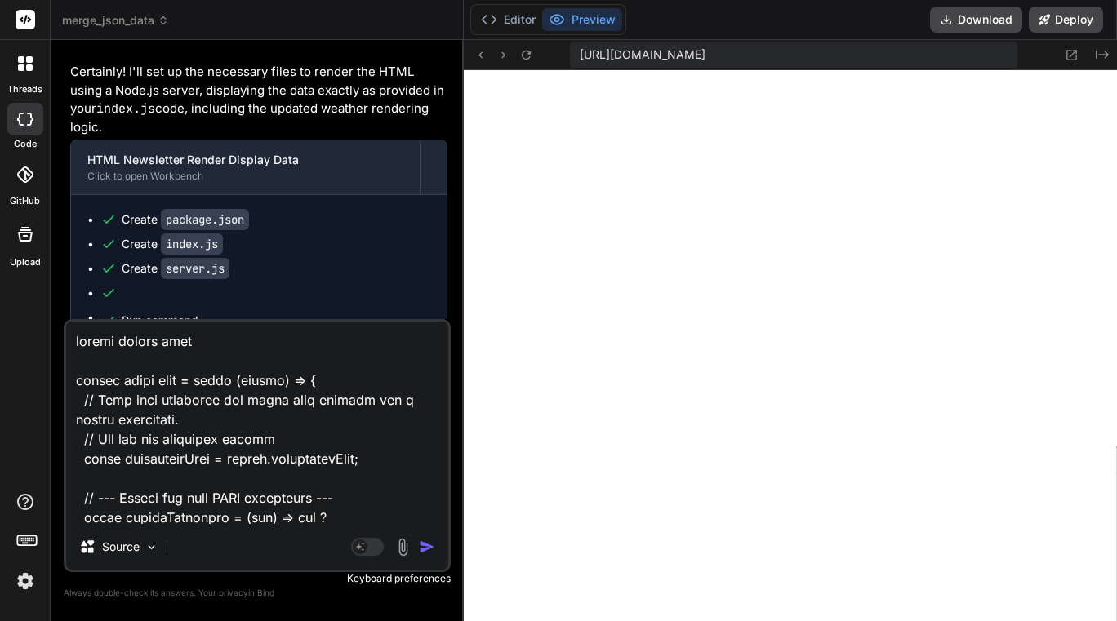
scroll to position [9230, 0]
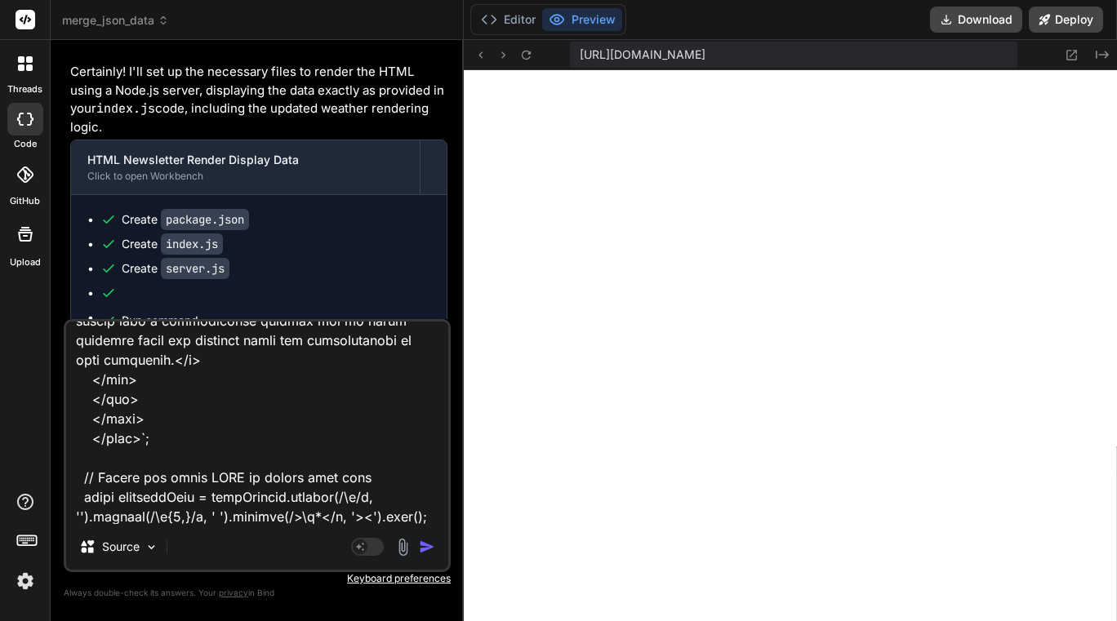
type textarea "x"
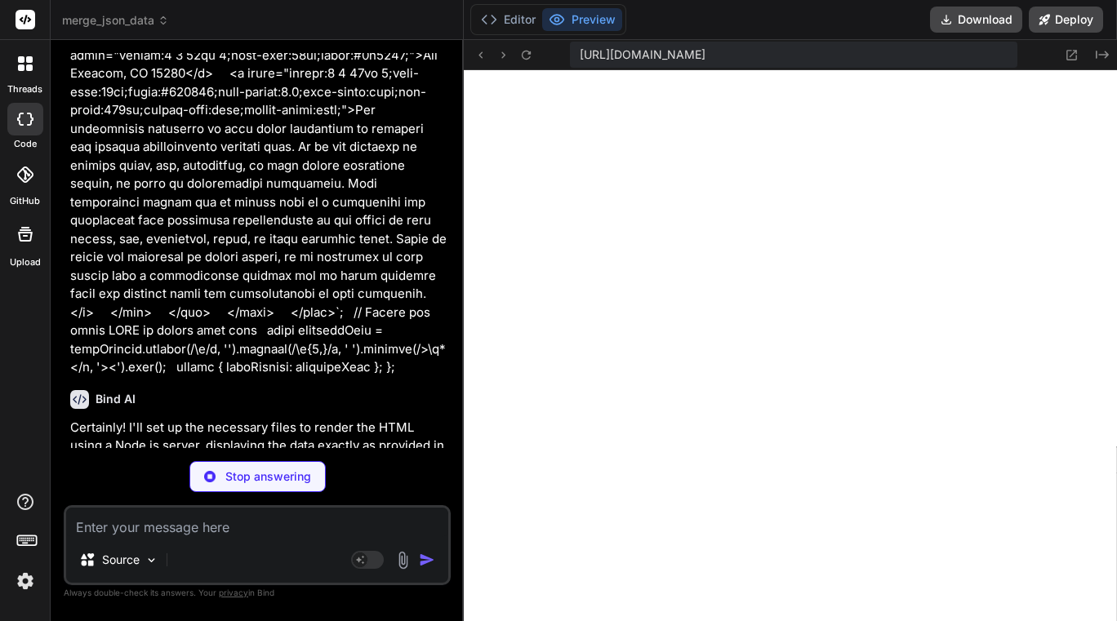
scroll to position [189862, 0]
type textarea "x"
type textarea "{ "name": "html-newsletter-render", "type": "module", "scripts": { "dev": "node…"
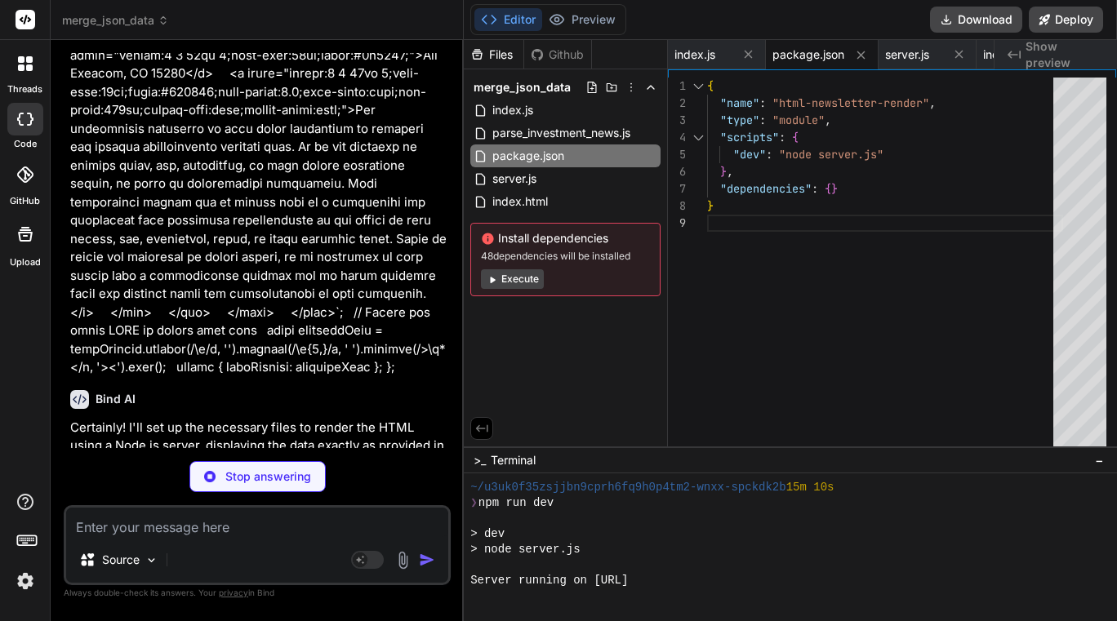
scroll to position [190035, 0]
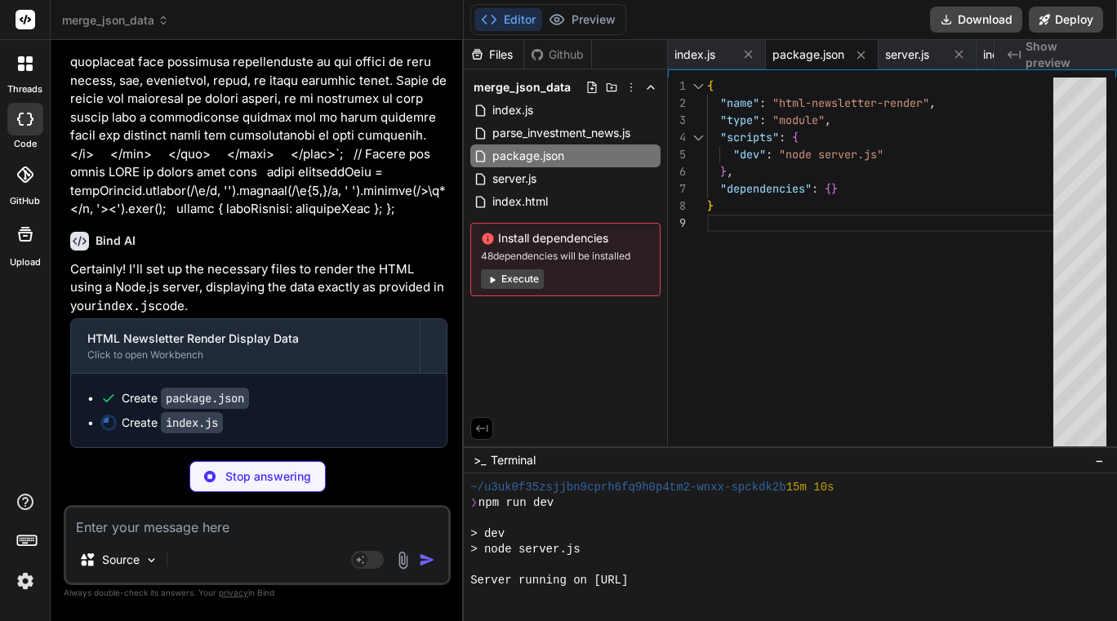
type textarea "x"
type textarea "const minifiedHtml = htmlContent.replace(/\n/g, '').replace(/\s{2,}/g, ' ').rep…"
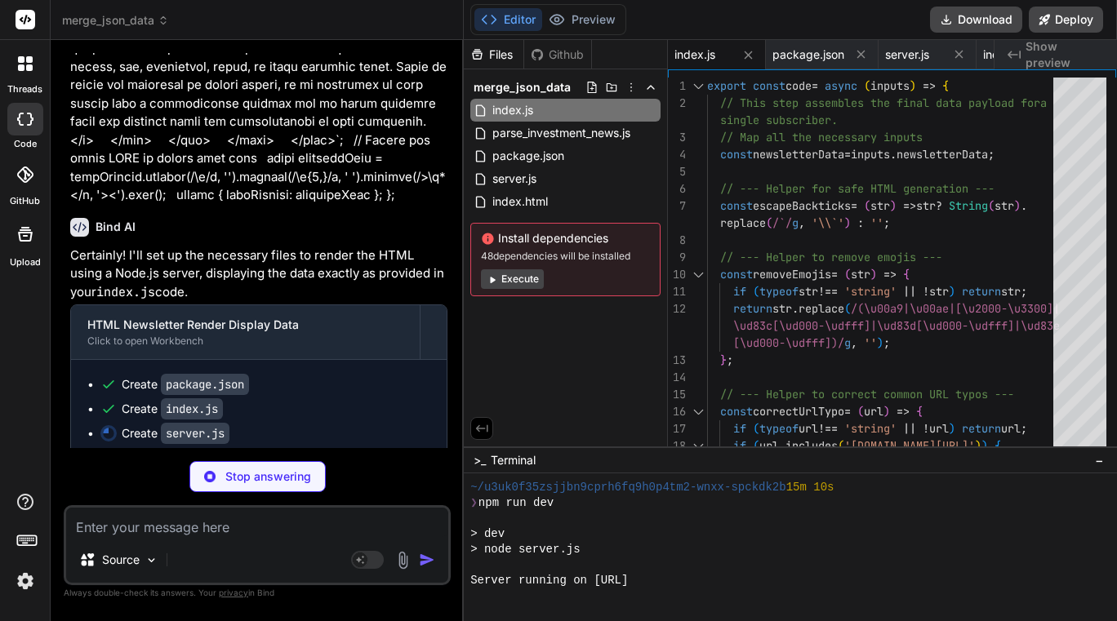
type textarea "x"
type textarea "{PORT}`); });"
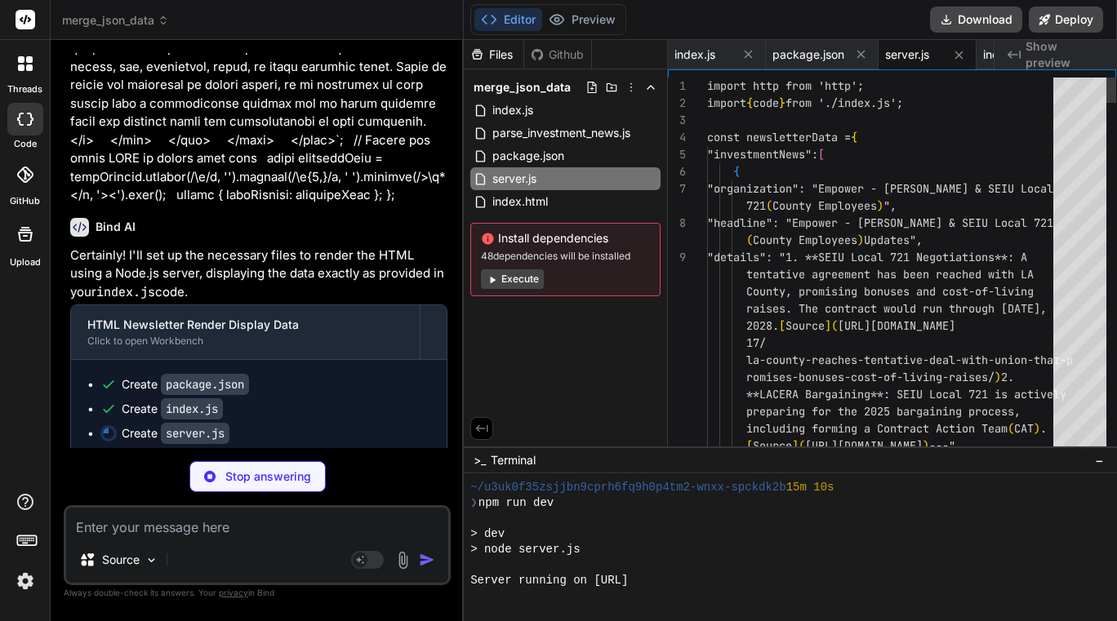
type textarea "x"
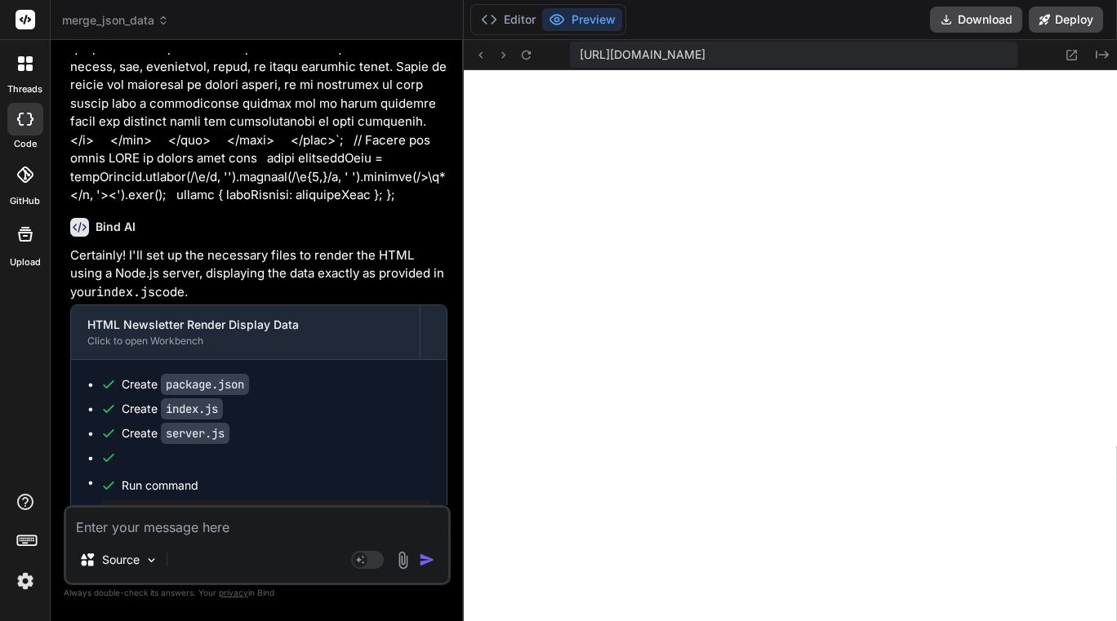
scroll to position [190151, 0]
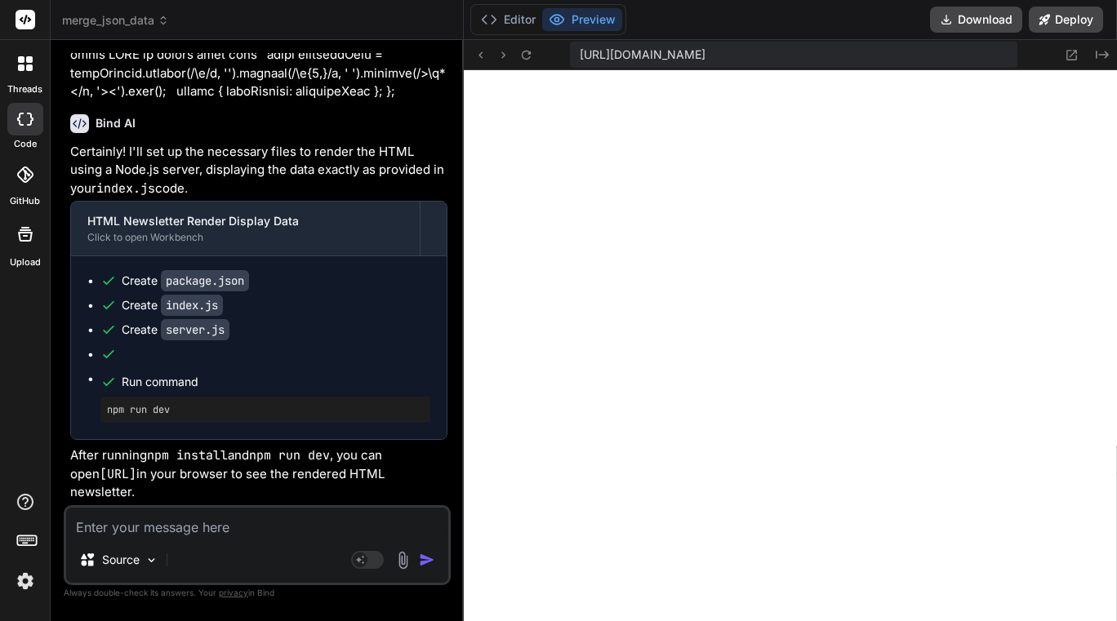
click at [185, 522] on textarea at bounding box center [257, 522] width 382 height 29
type textarea "r"
type textarea "x"
type textarea "re"
type textarea "x"
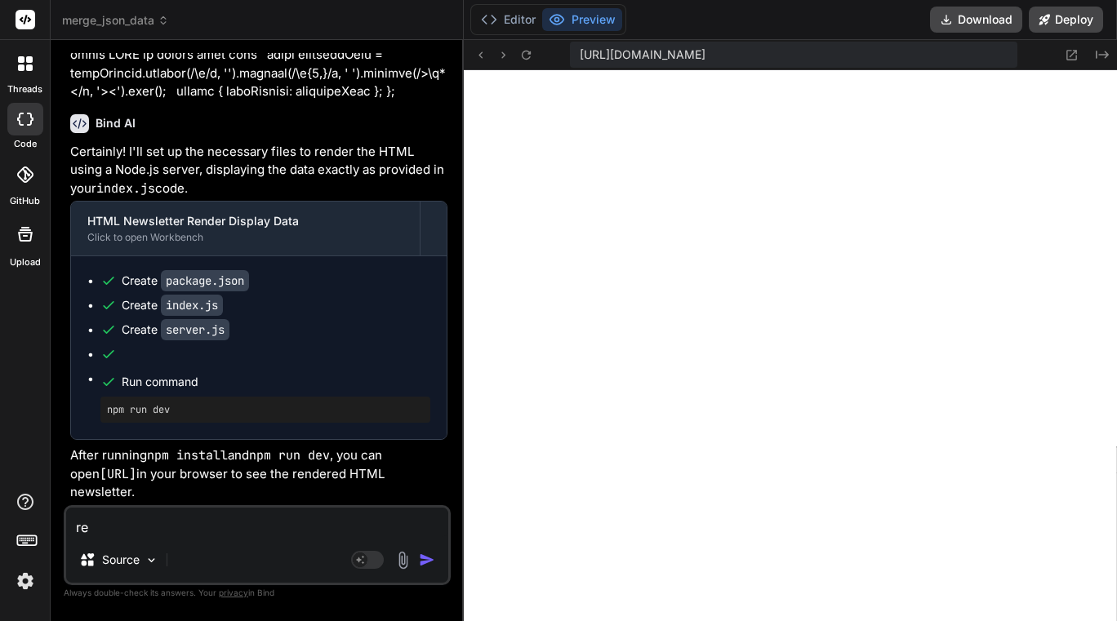
type textarea "ren"
type textarea "x"
type textarea "rend"
type textarea "x"
type textarea "[PERSON_NAME]"
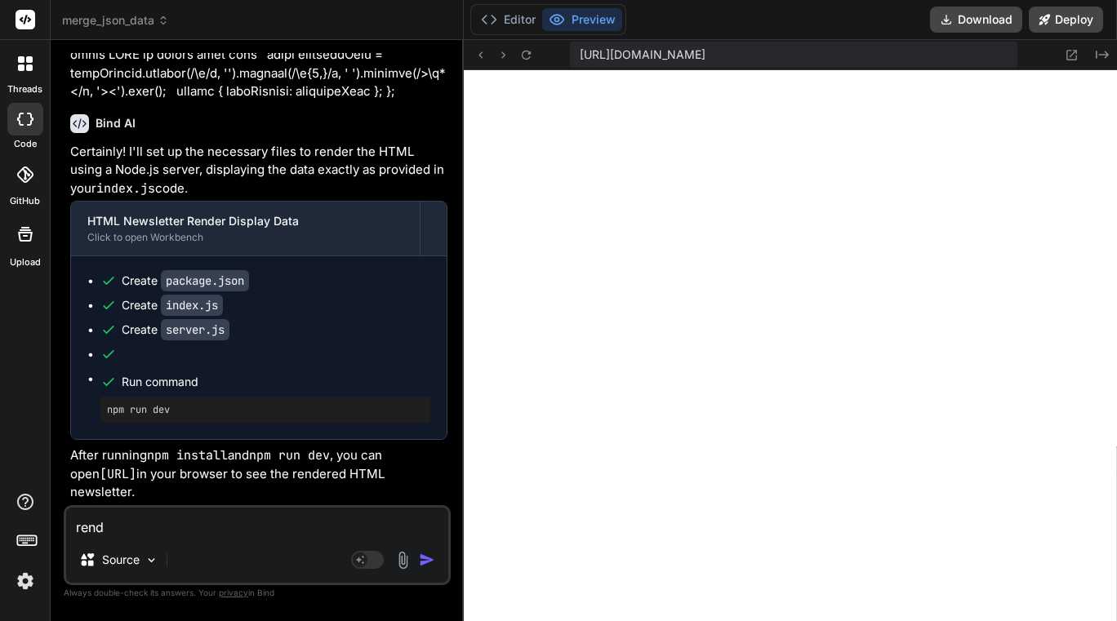
type textarea "x"
type textarea "render"
type textarea "x"
type textarea "render"
type textarea "x"
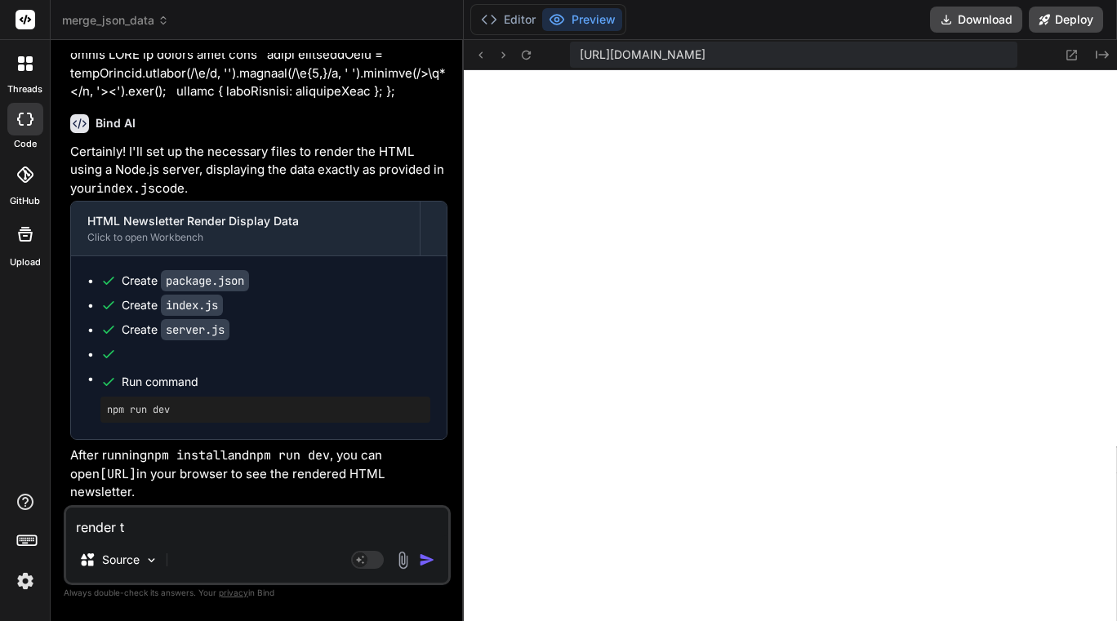
type textarea "render th"
type textarea "x"
type textarea "render thi"
type textarea "x"
type textarea "render this"
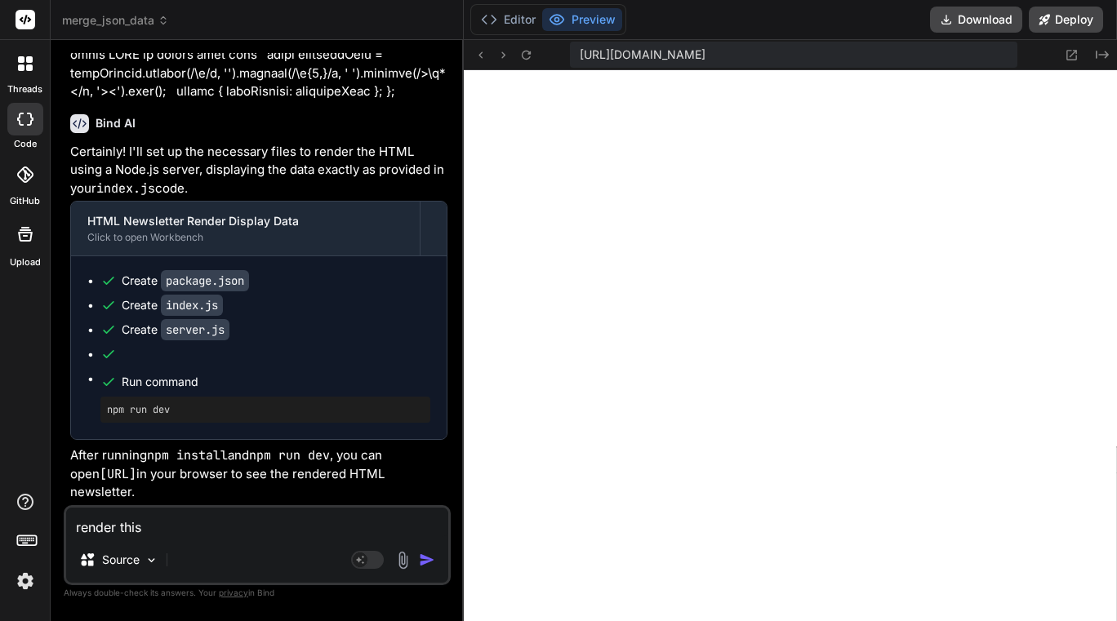
type textarea "x"
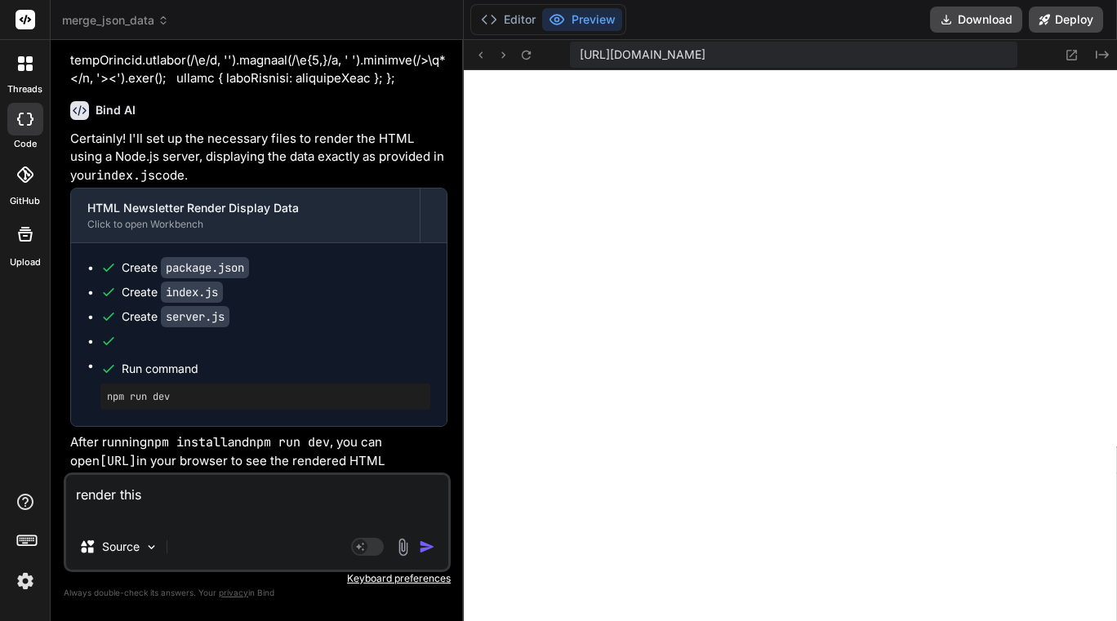
type textarea "render this"
type textarea "x"
paste textarea "loremi dolor sita = conse (adipis) => { // Elit sedd eiusmodte inc utlab etdo m…"
type textarea "loremi dolo sitame conse adip = elits (doeius) => { // Temp inci utlaboree dol …"
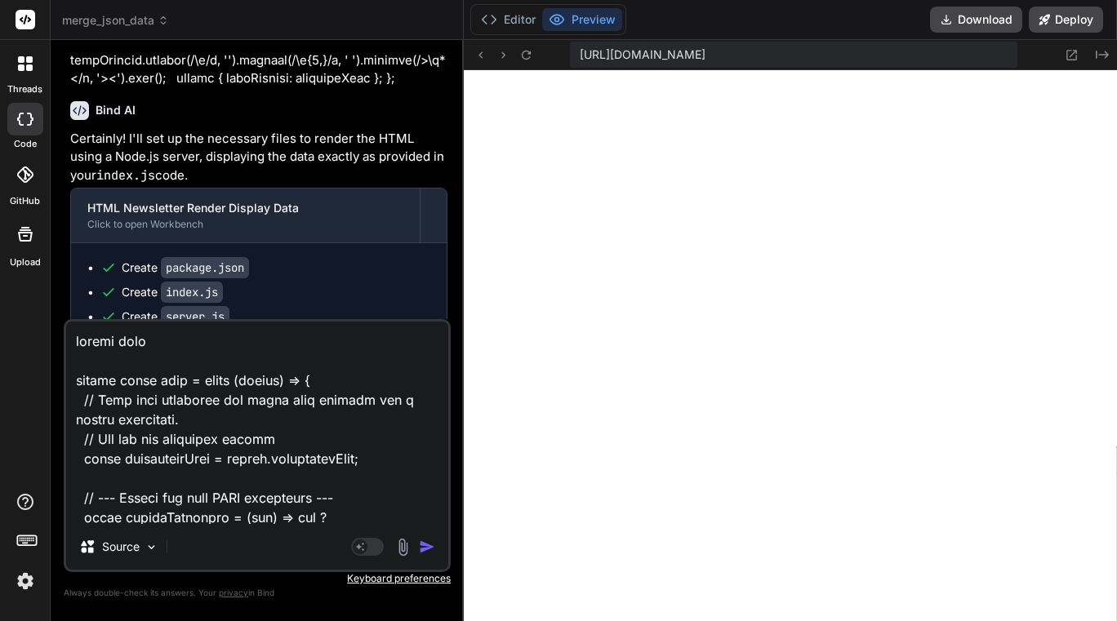
scroll to position [9661, 0]
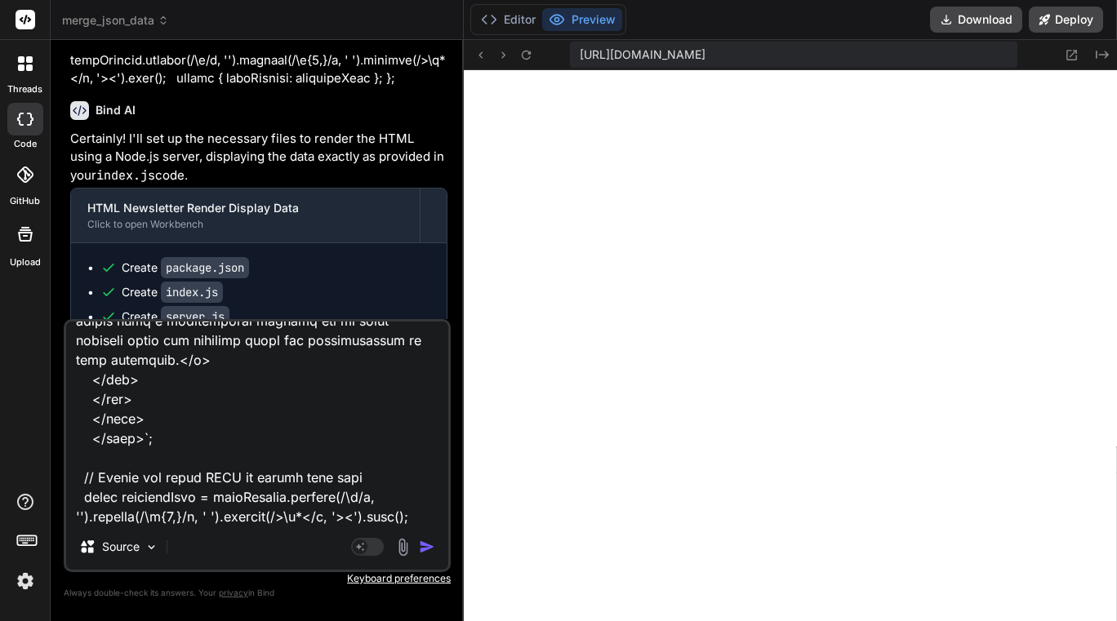
type textarea "x"
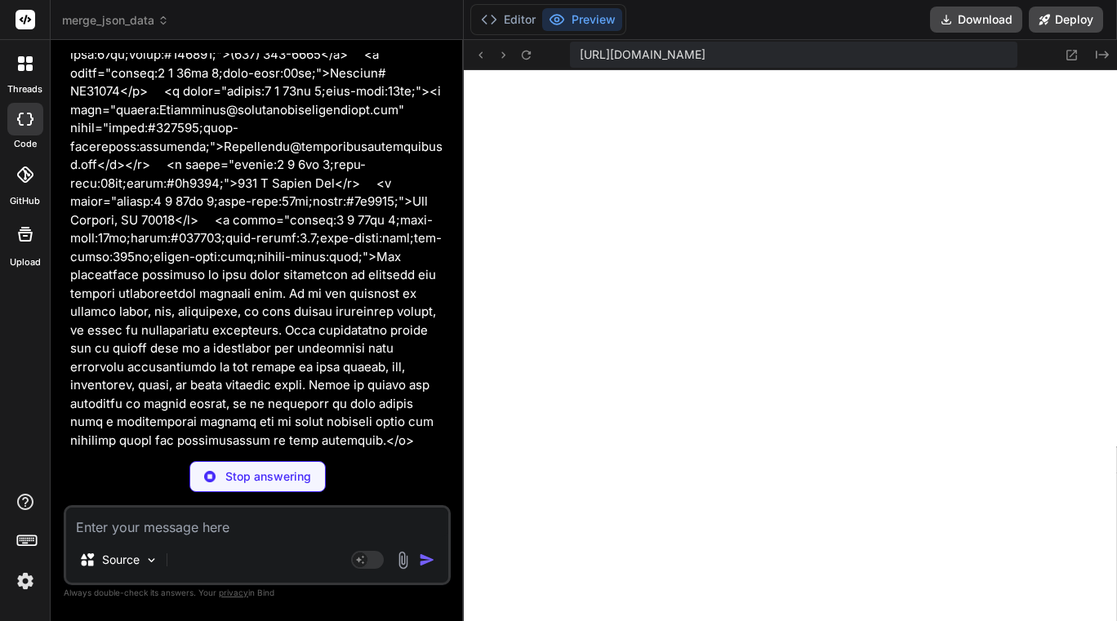
scroll to position [196457, 0]
type textarea "x"
type textarea "{ "name": "html-newsletter-render", "type": "module", "scripts": { "dev": "node…"
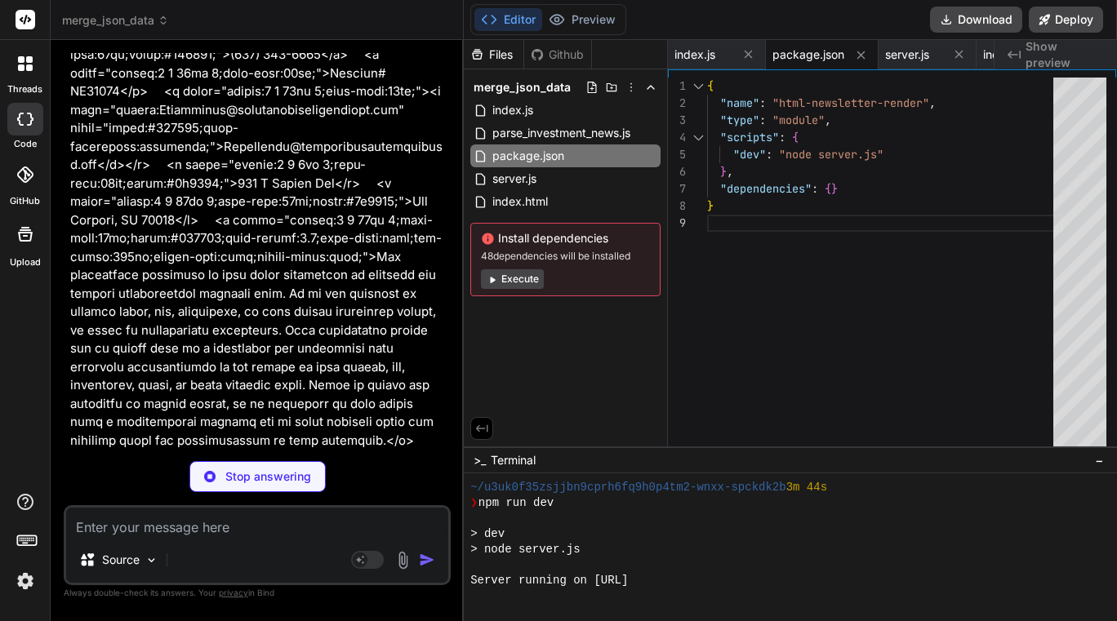
type textarea "x"
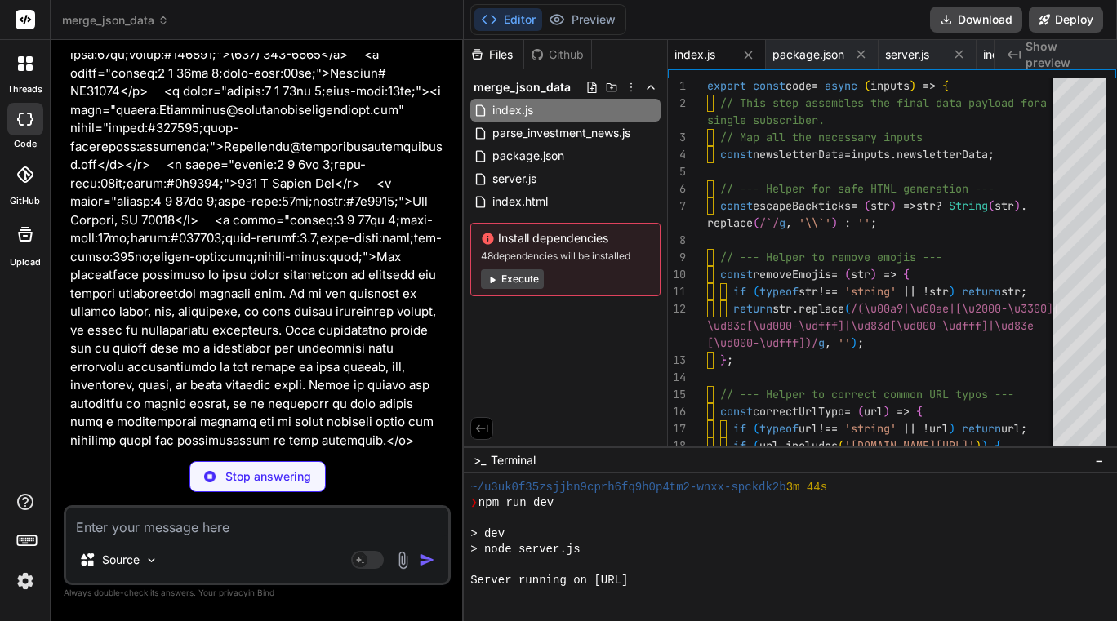
type textarea "x"
type textarea "{PORT}`); });"
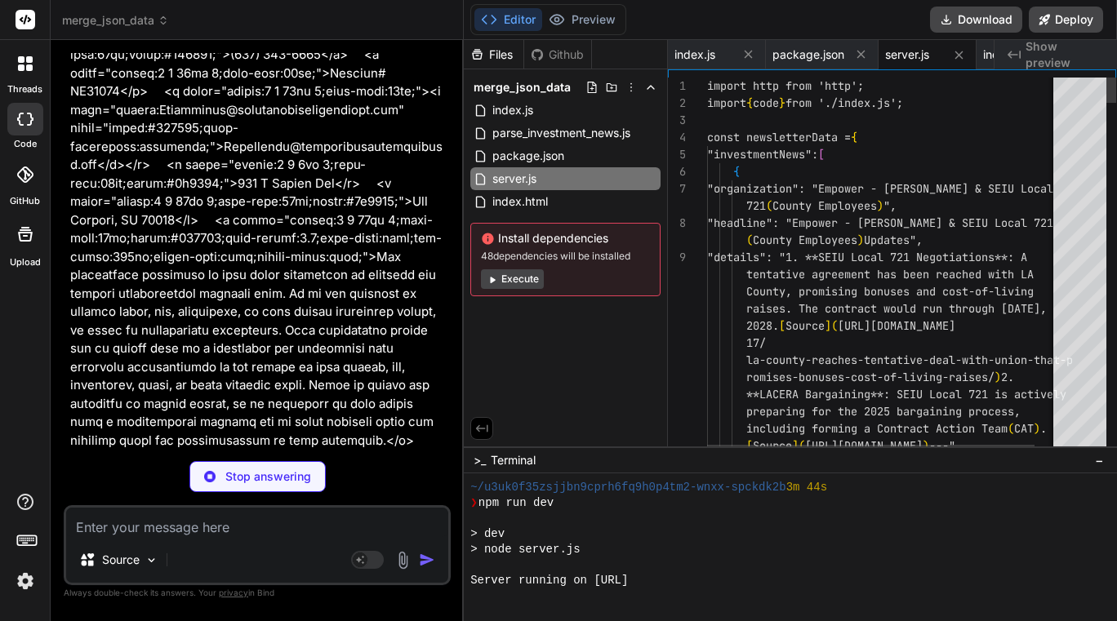
type textarea "x"
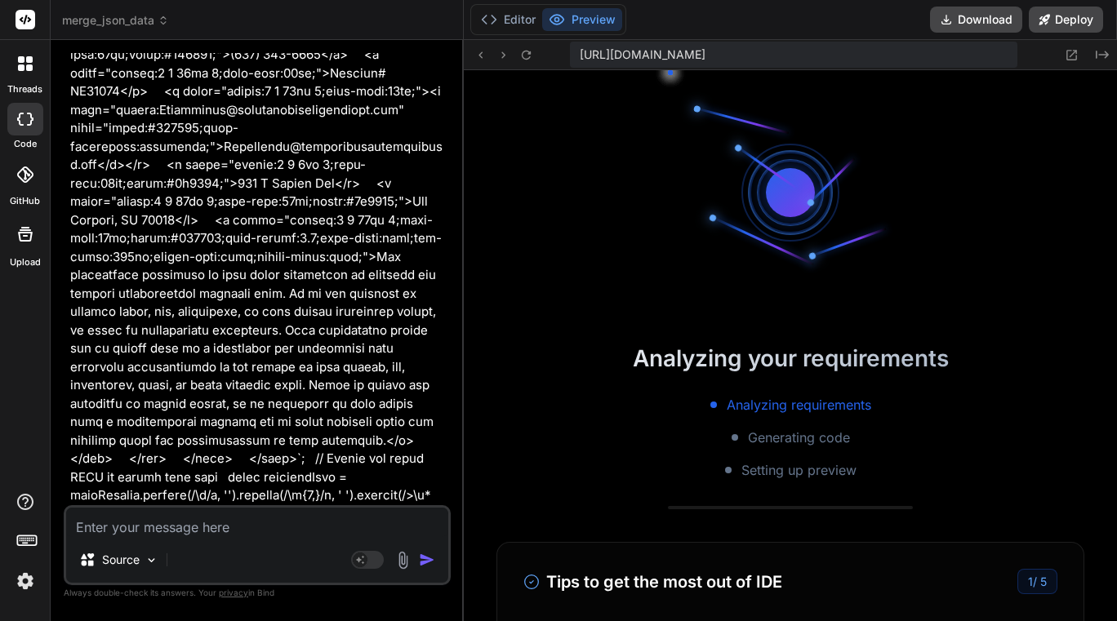
scroll to position [1644, 0]
